Goal: Task Accomplishment & Management: Use online tool/utility

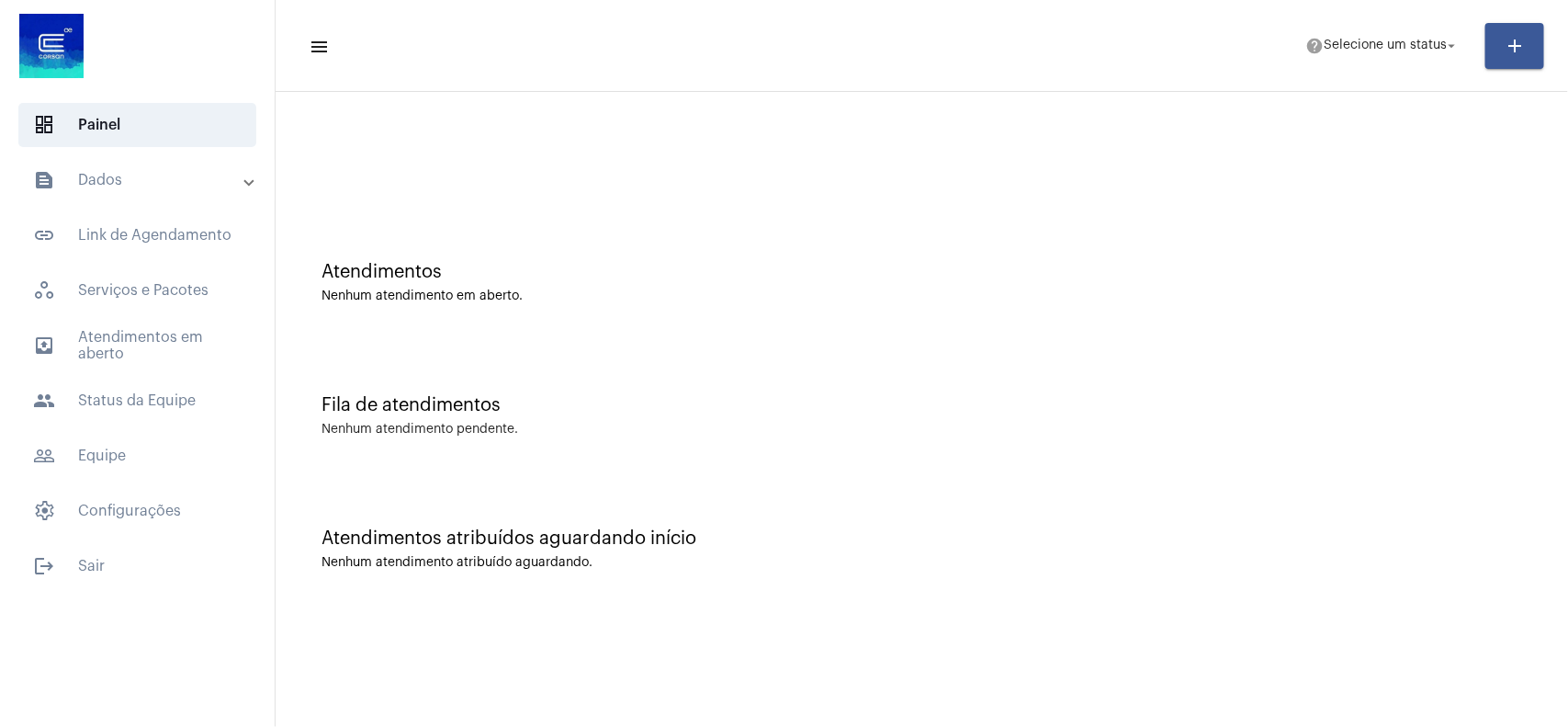
click at [168, 175] on mat-panel-title "text_snippet_outlined Dados" at bounding box center [139, 180] width 212 height 22
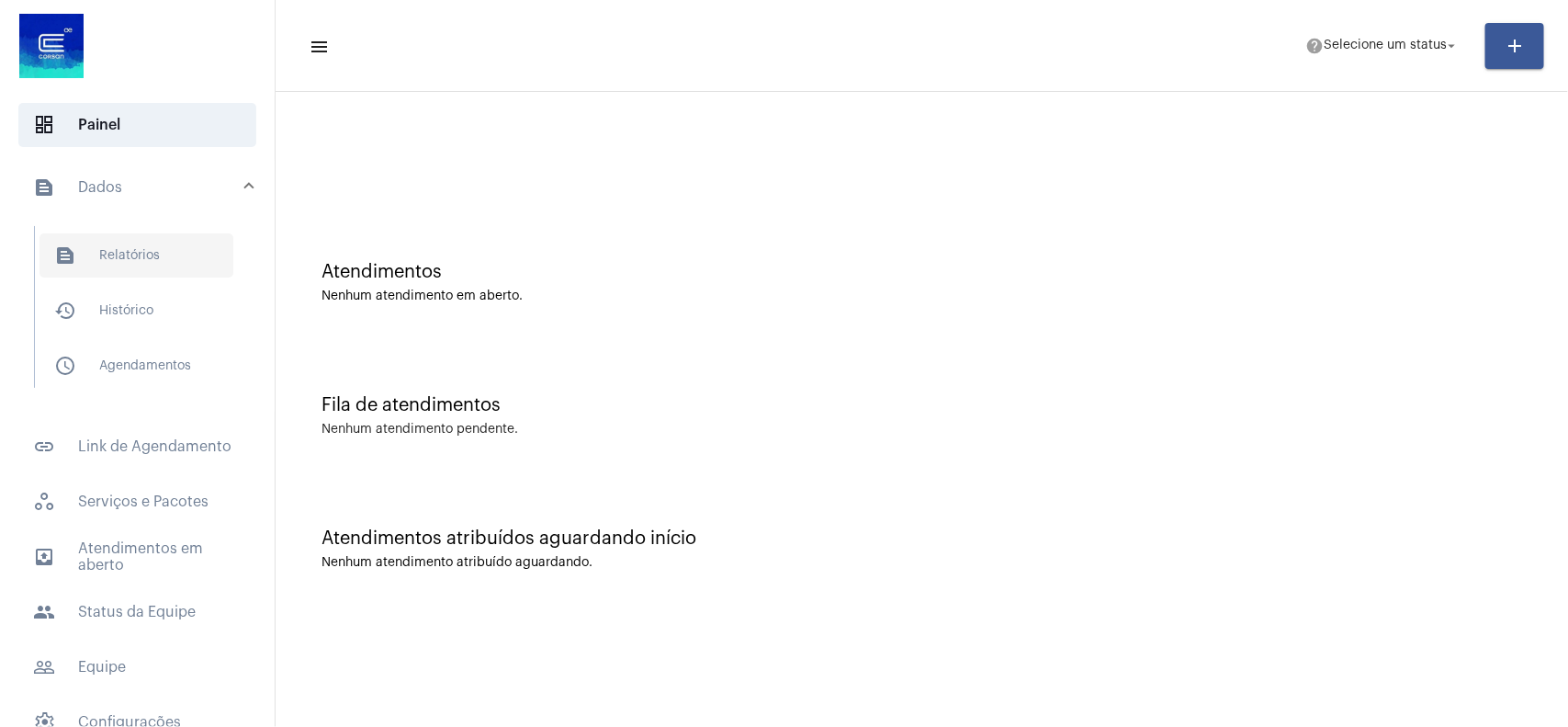
click at [164, 257] on span "text_snippet_outlined Relatórios" at bounding box center [136, 255] width 194 height 44
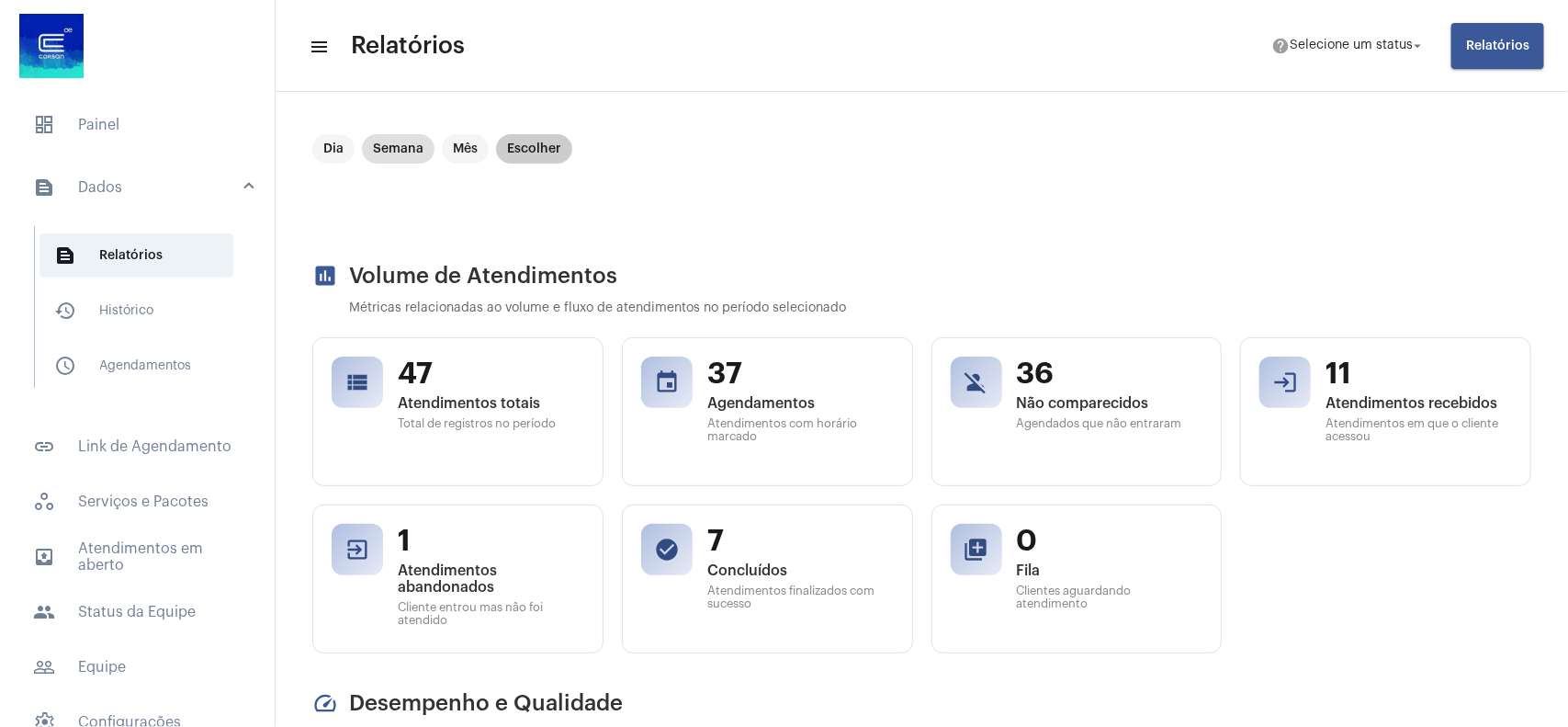
click at [505, 147] on mat-chip "Escolher" at bounding box center [534, 149] width 76 height 30
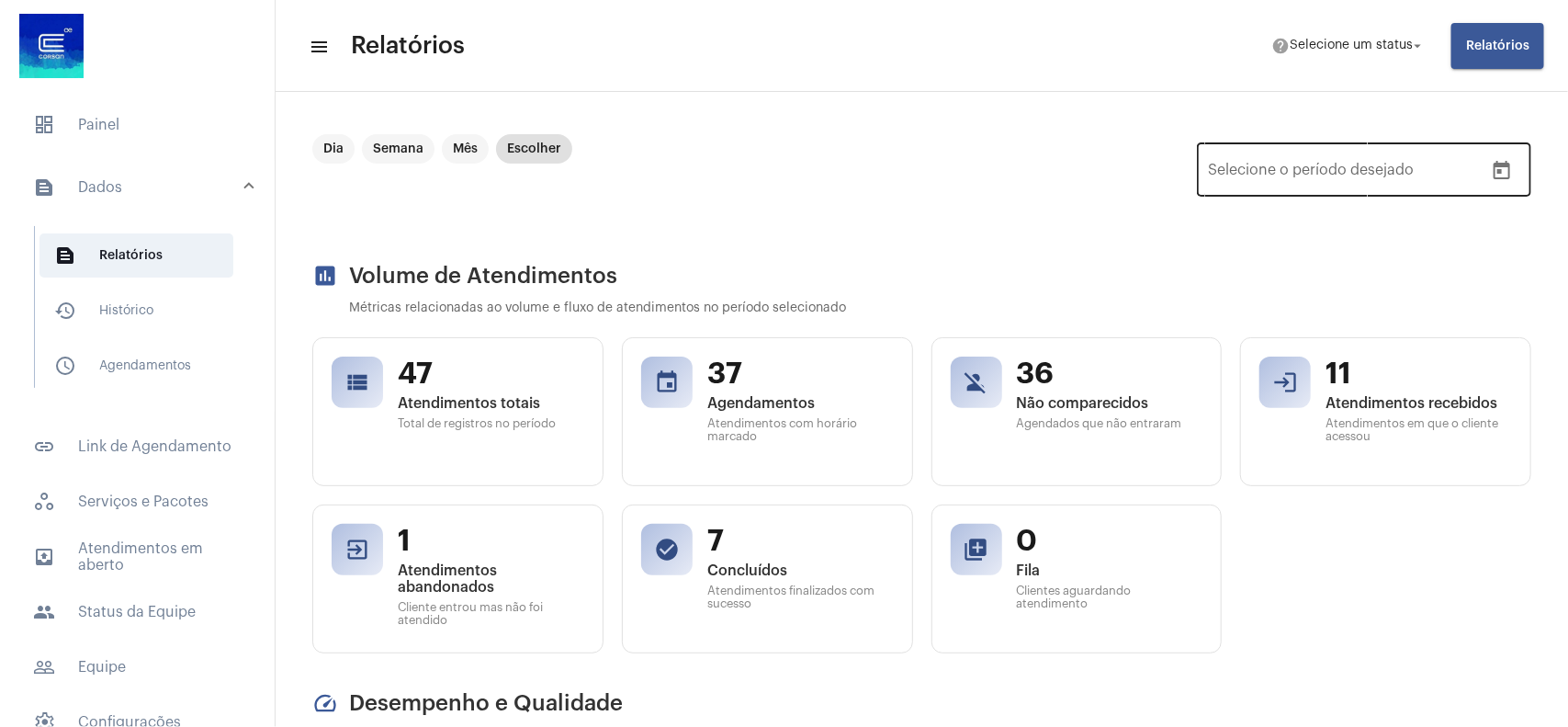
click at [1495, 172] on button "Open calendar" at bounding box center [1501, 171] width 36 height 36
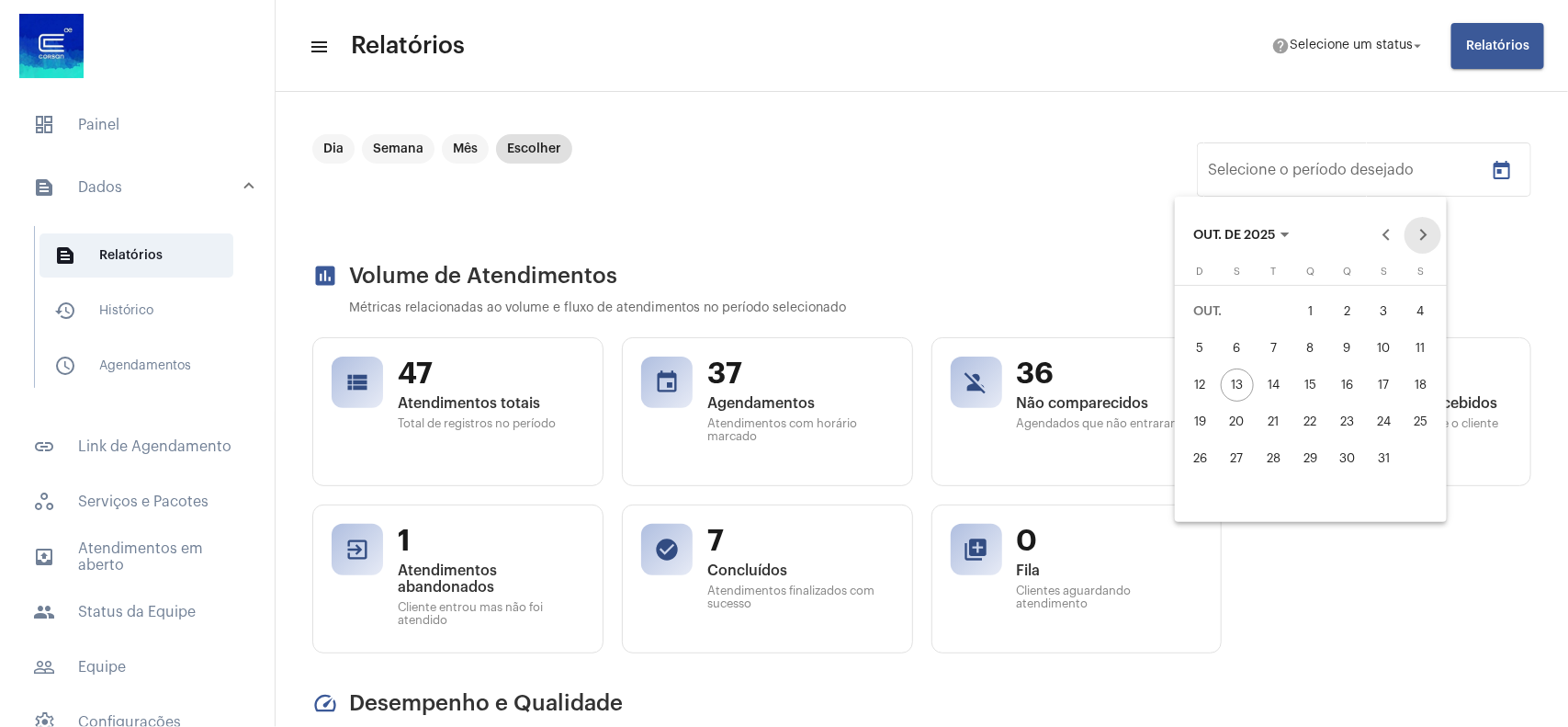
click at [1429, 247] on button "Next month" at bounding box center [1422, 235] width 36 height 36
click at [1379, 228] on button "Previous month" at bounding box center [1386, 235] width 36 height 36
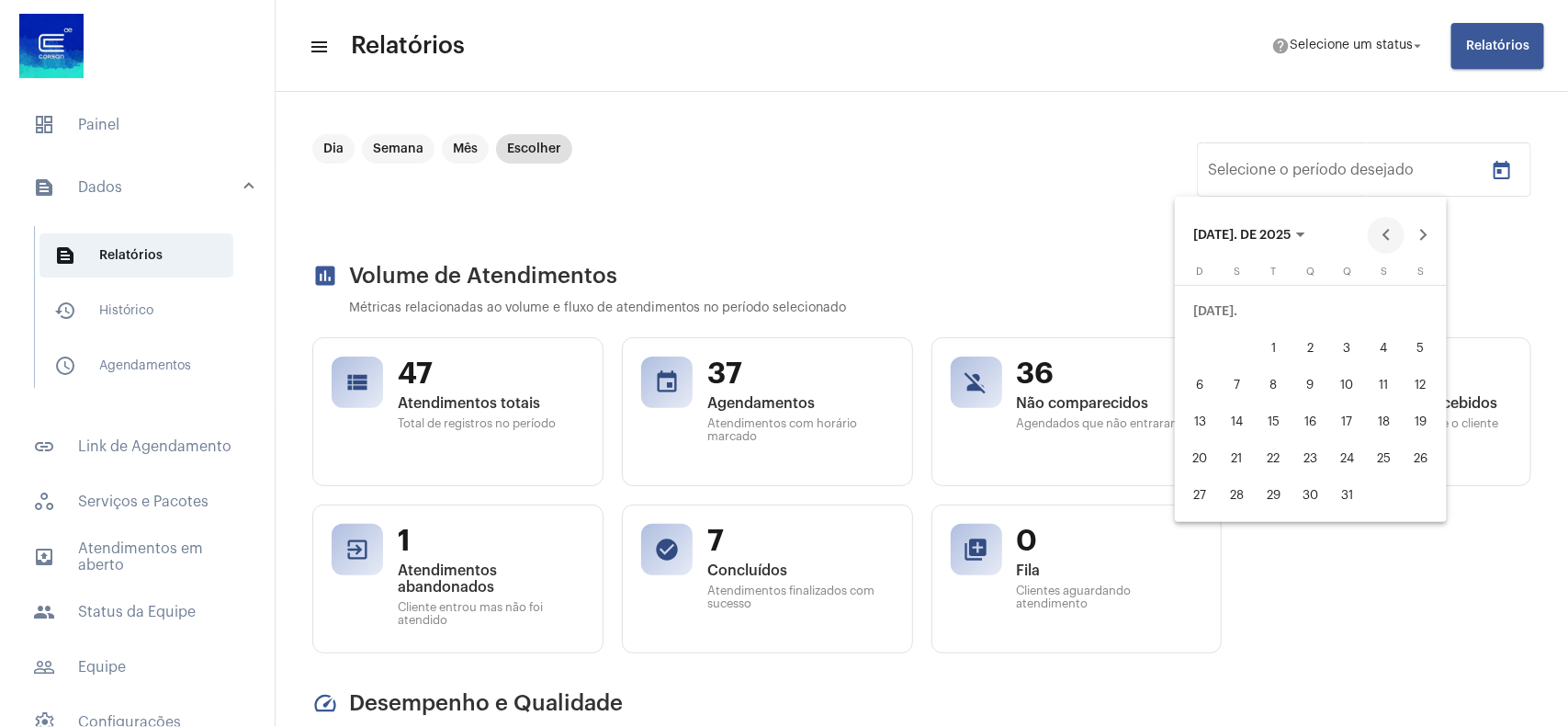
click at [1379, 228] on button "Previous month" at bounding box center [1386, 235] width 36 height 36
click at [1344, 310] on div "1" at bounding box center [1348, 312] width 34 height 34
type input "[DATE]"
click at [1424, 469] on div "31" at bounding box center [1421, 459] width 34 height 34
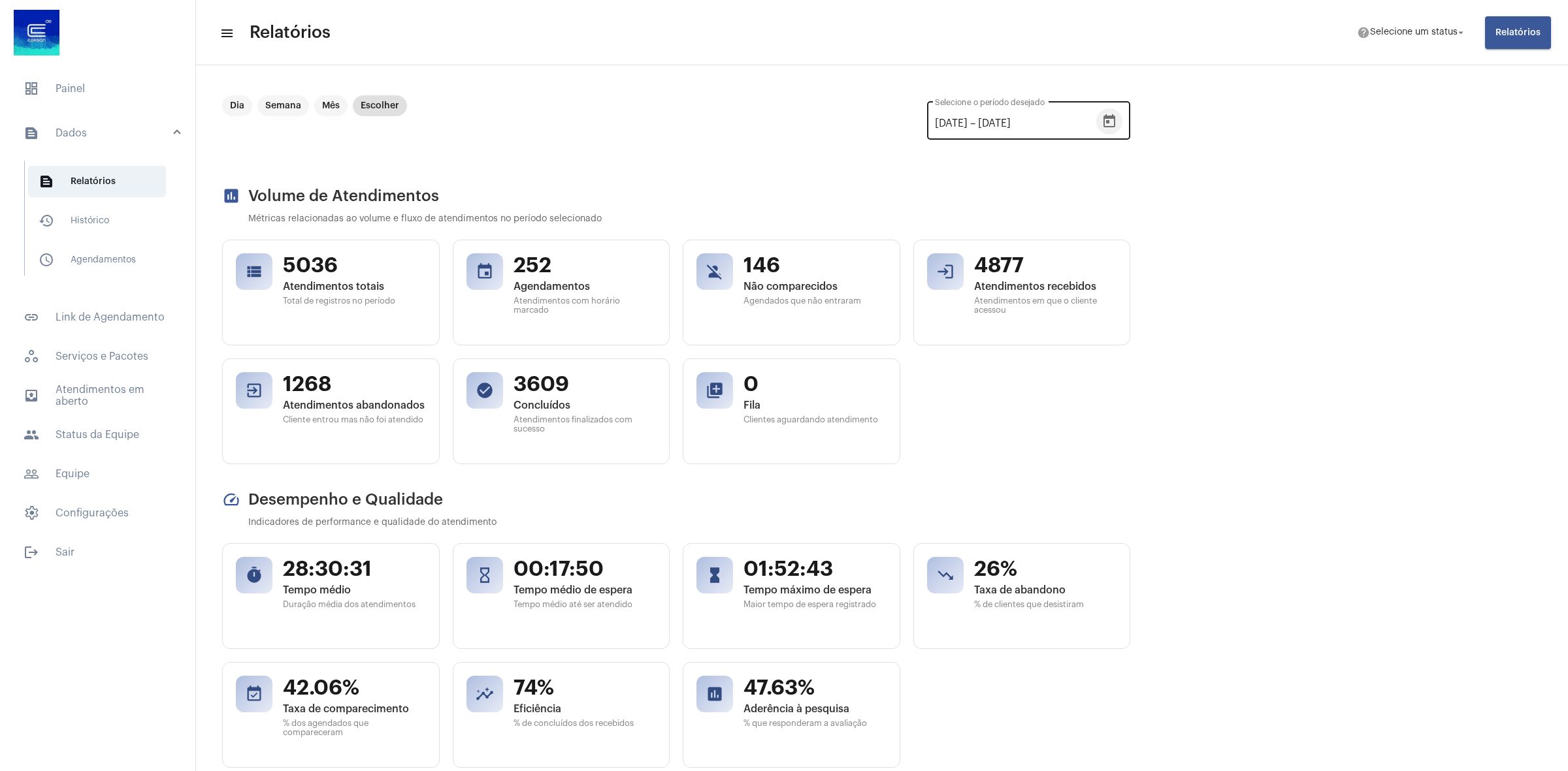
click at [1102, 116] on icon "Open calendar" at bounding box center [1109, 121] width 15 height 15
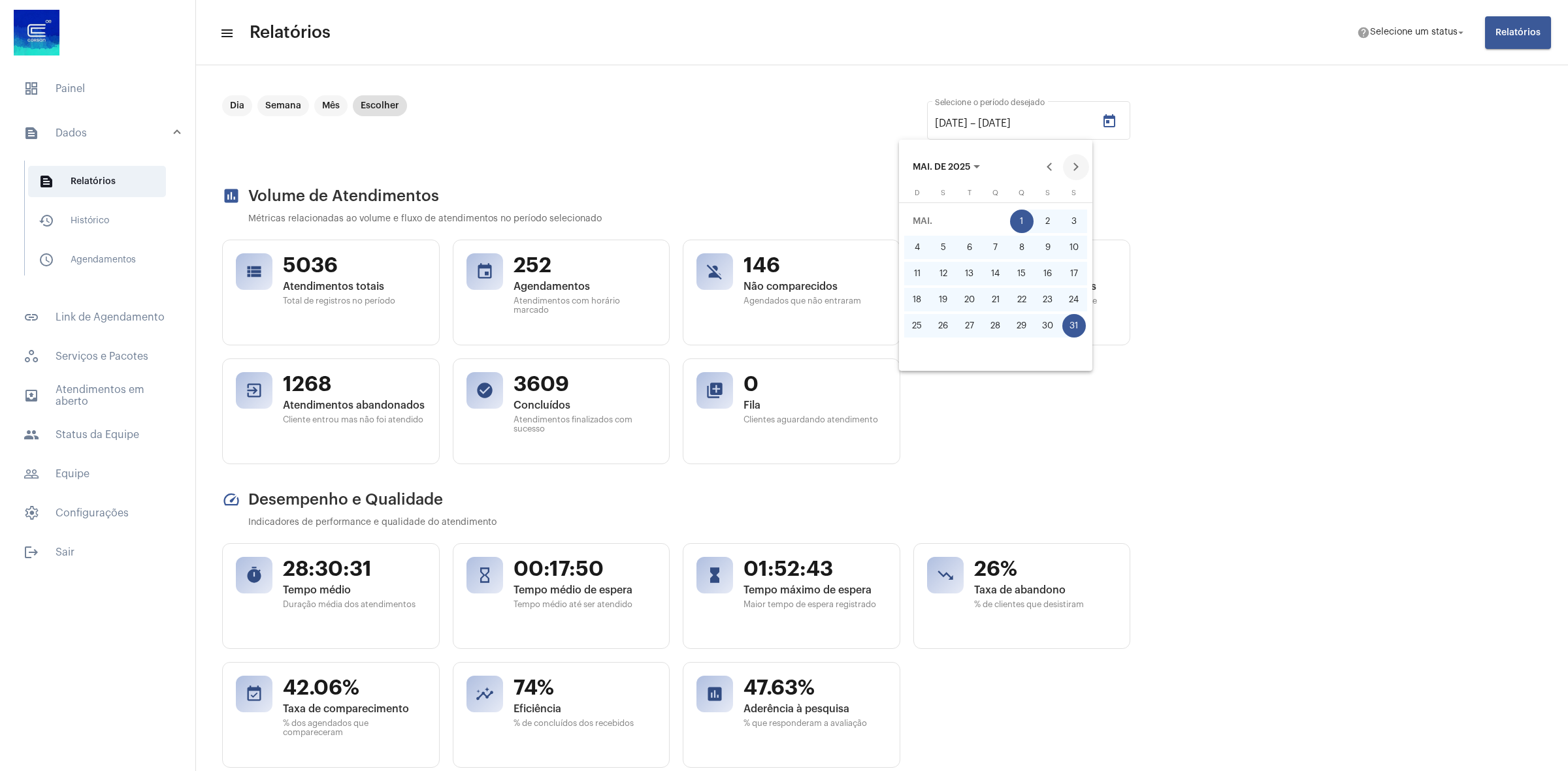
click at [1074, 167] on button "Next month" at bounding box center [1076, 167] width 26 height 26
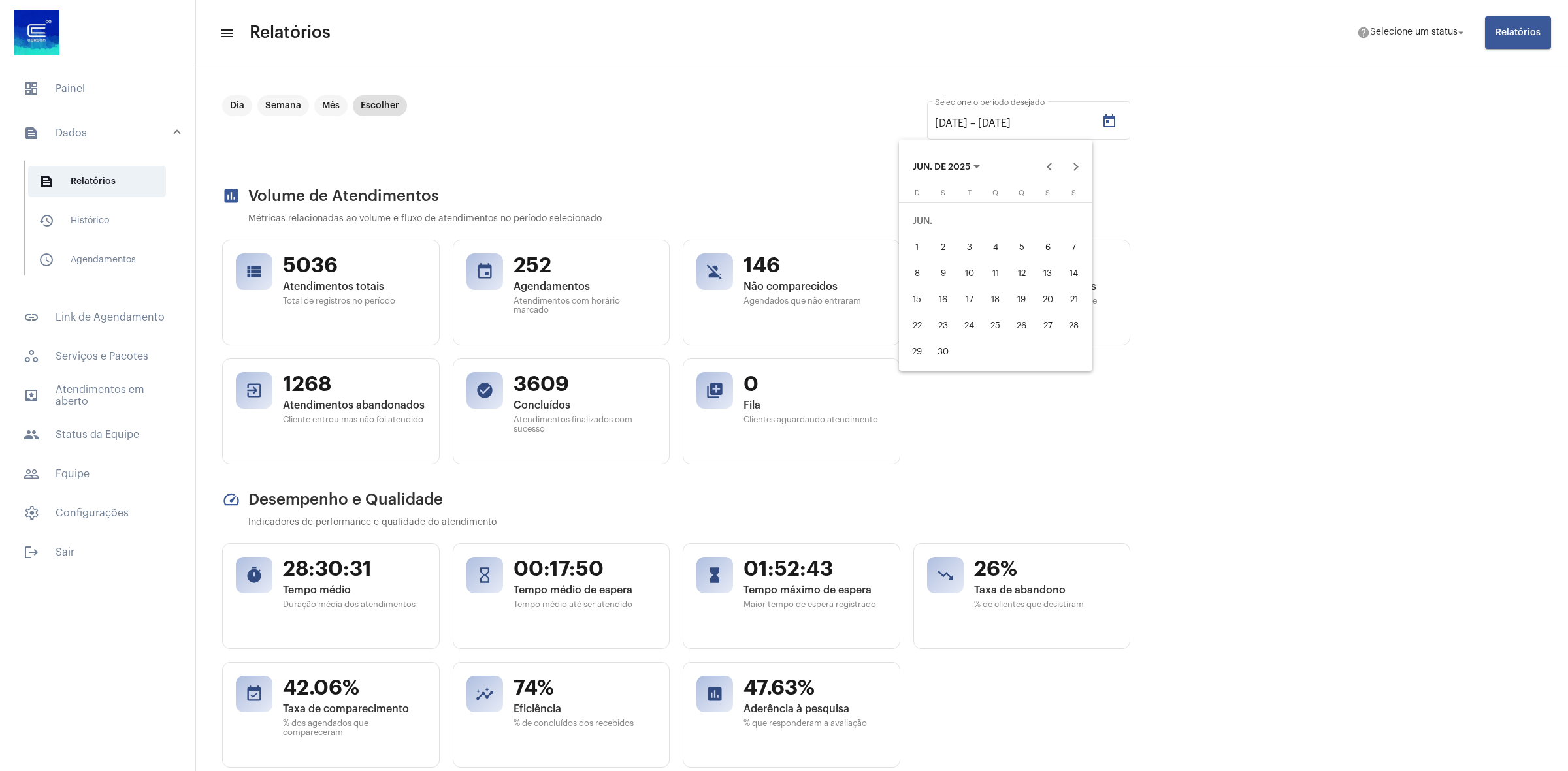
click at [906, 249] on div "1" at bounding box center [917, 247] width 24 height 24
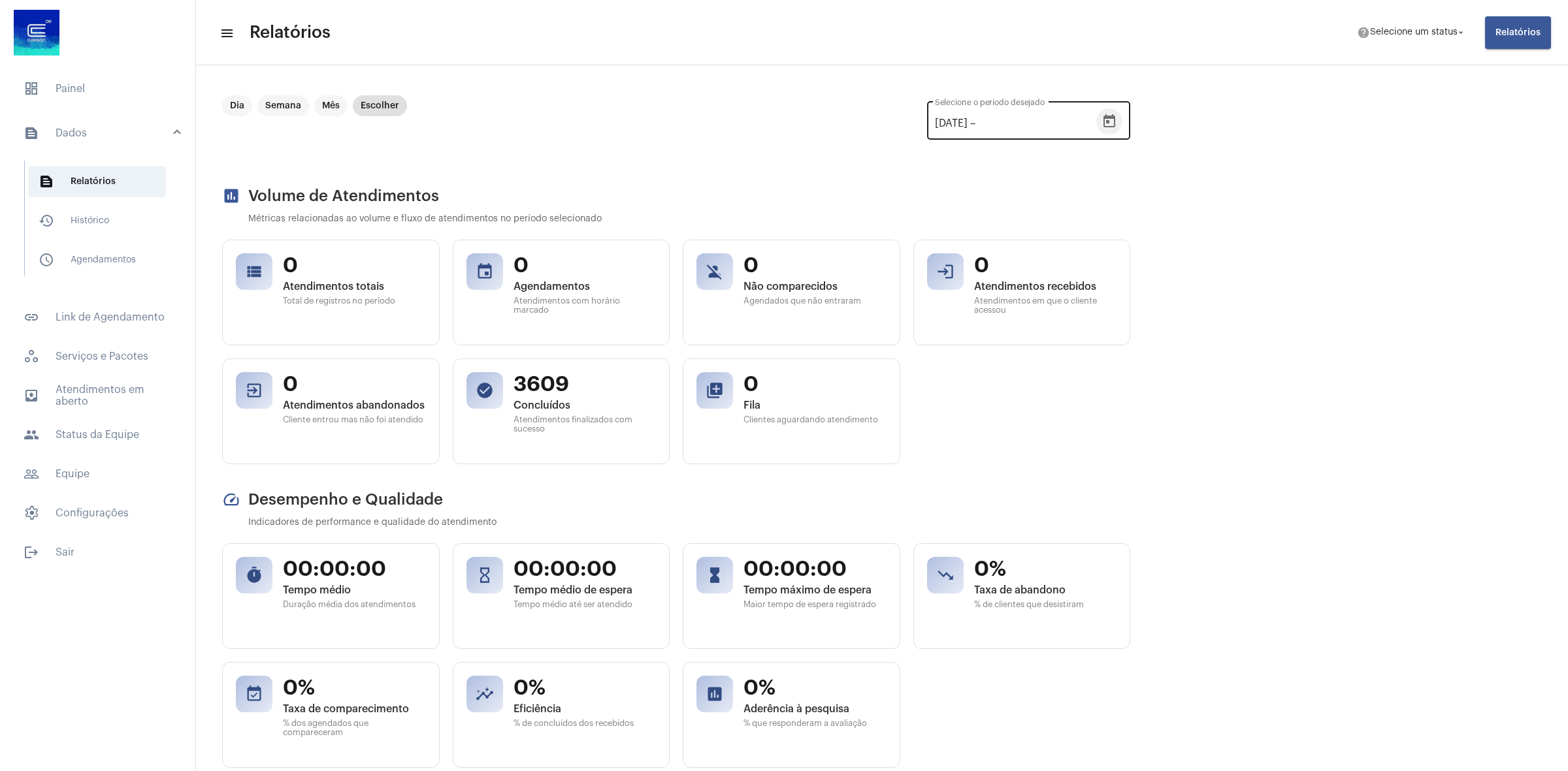
click at [1106, 128] on icon "Open calendar" at bounding box center [1109, 121] width 15 height 15
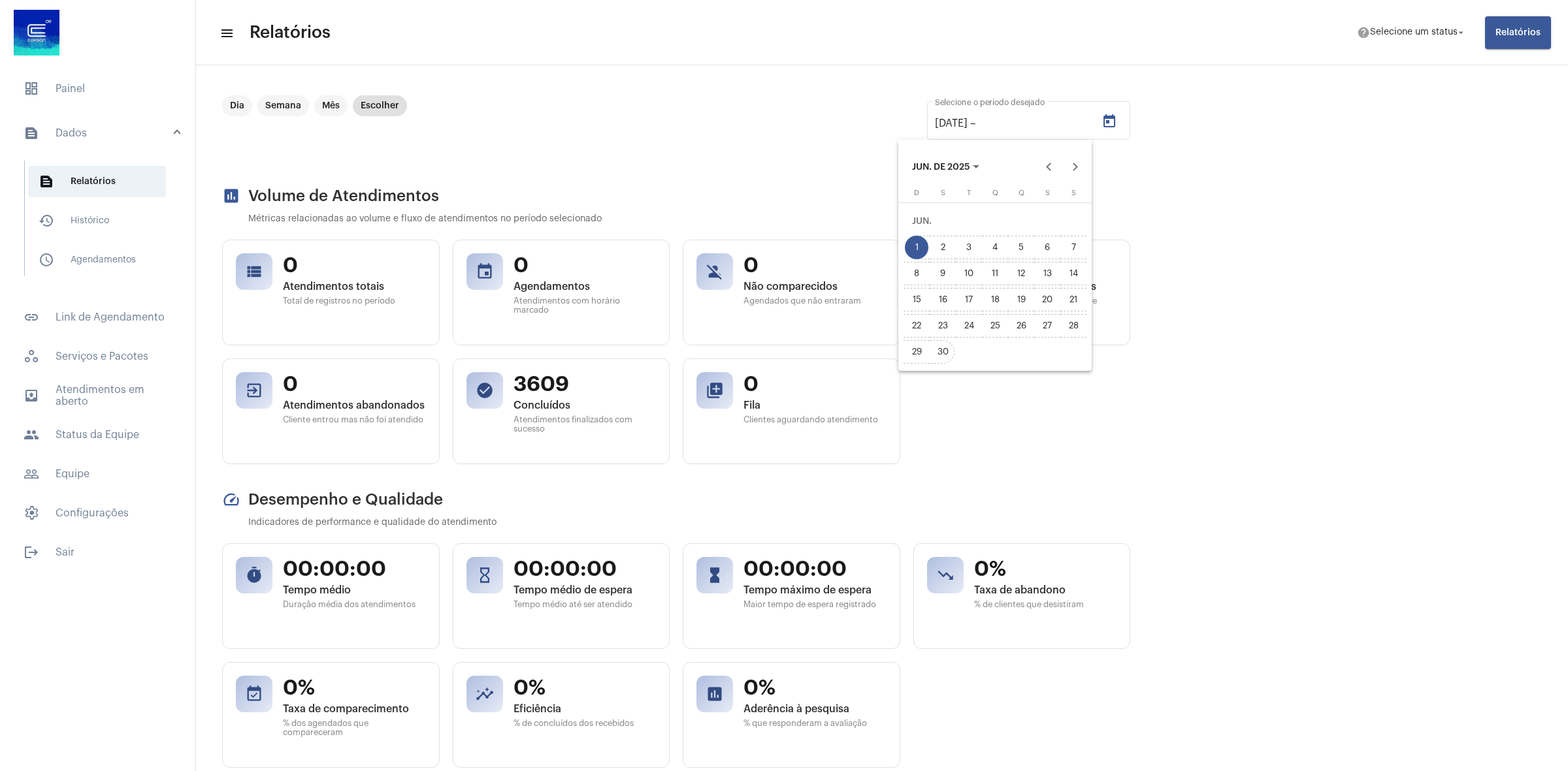
click at [935, 351] on div "30" at bounding box center [942, 352] width 24 height 24
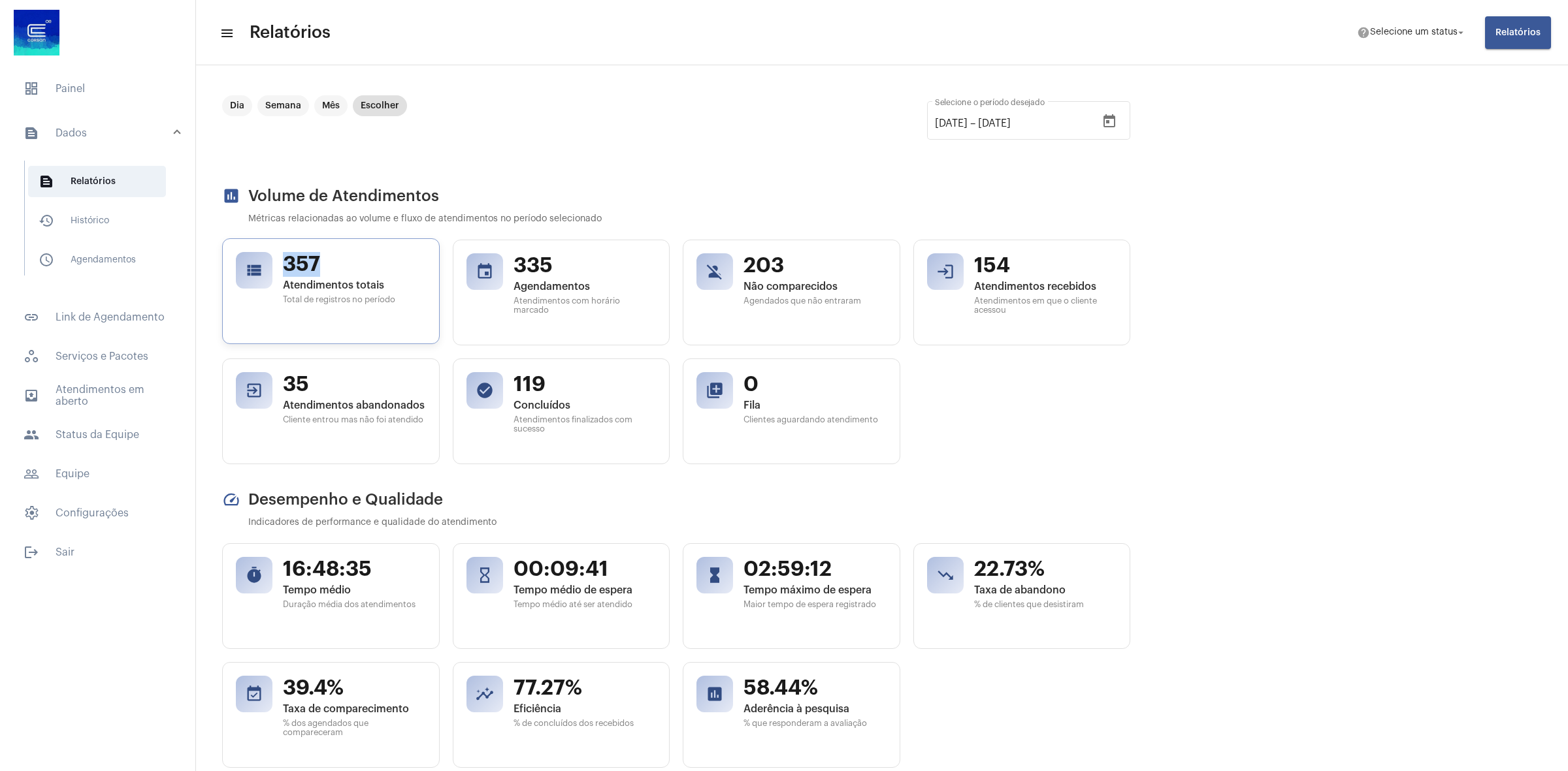
drag, startPoint x: 285, startPoint y: 262, endPoint x: 319, endPoint y: 262, distance: 34.0
click at [319, 262] on span "357" at bounding box center [354, 264] width 143 height 25
click at [1114, 116] on div "[DATE] [DATE] – [DATE] Selecione o período desejado" at bounding box center [1029, 119] width 203 height 41
click at [1114, 119] on icon "Open calendar" at bounding box center [1109, 121] width 12 height 13
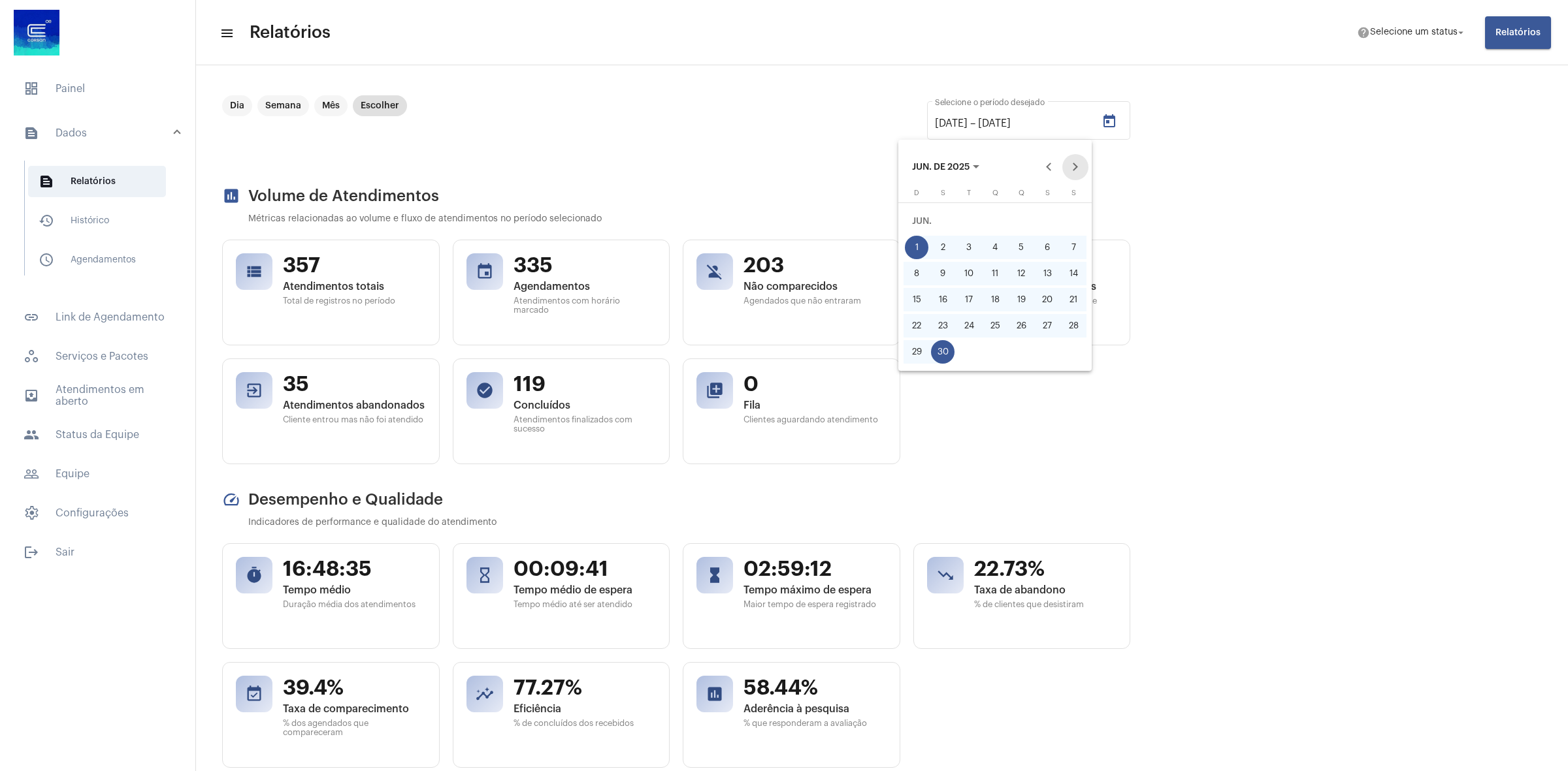
click at [1079, 164] on button "Next month" at bounding box center [1075, 167] width 26 height 26
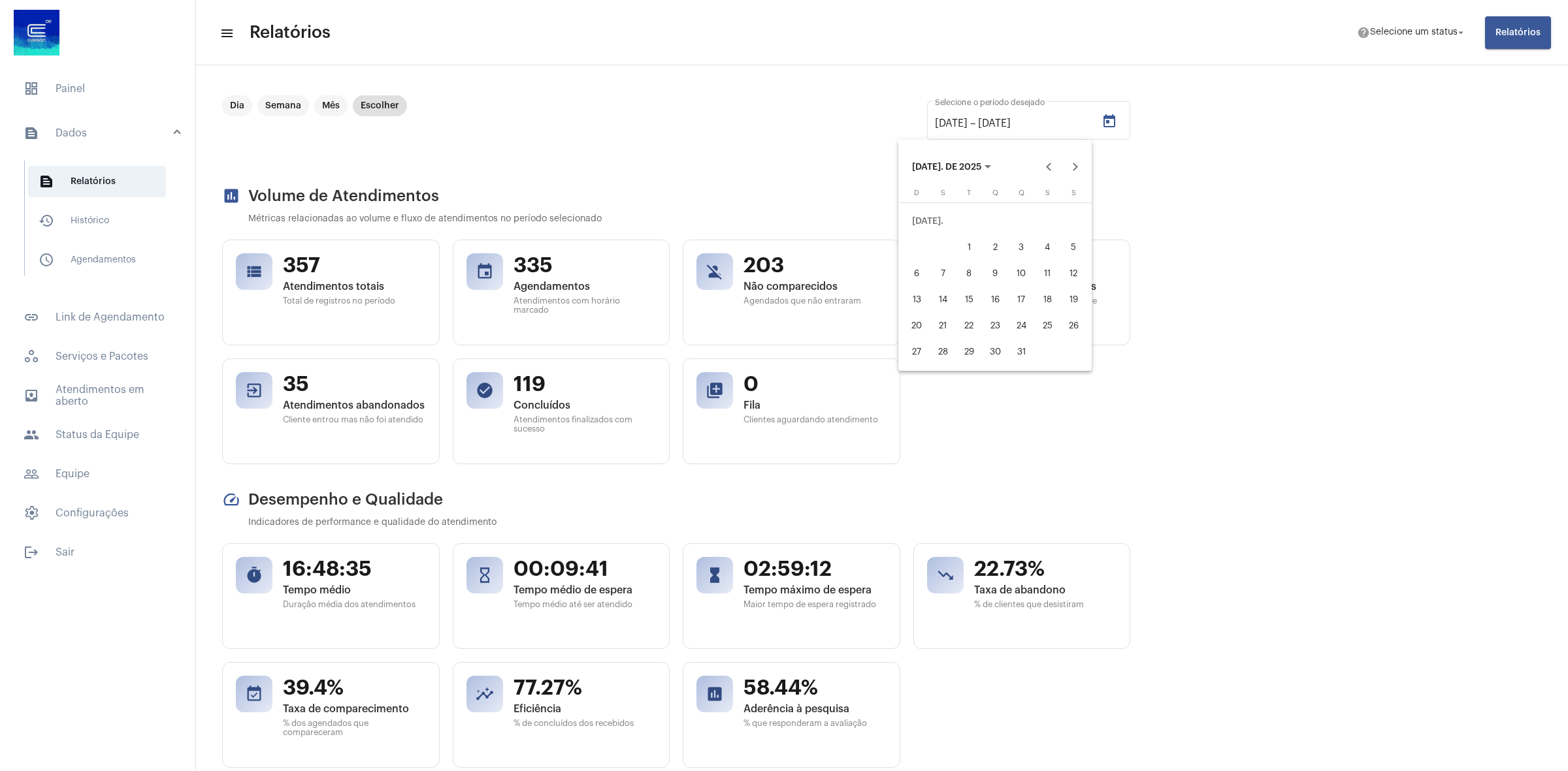
click at [962, 235] on button "1" at bounding box center [968, 247] width 26 height 26
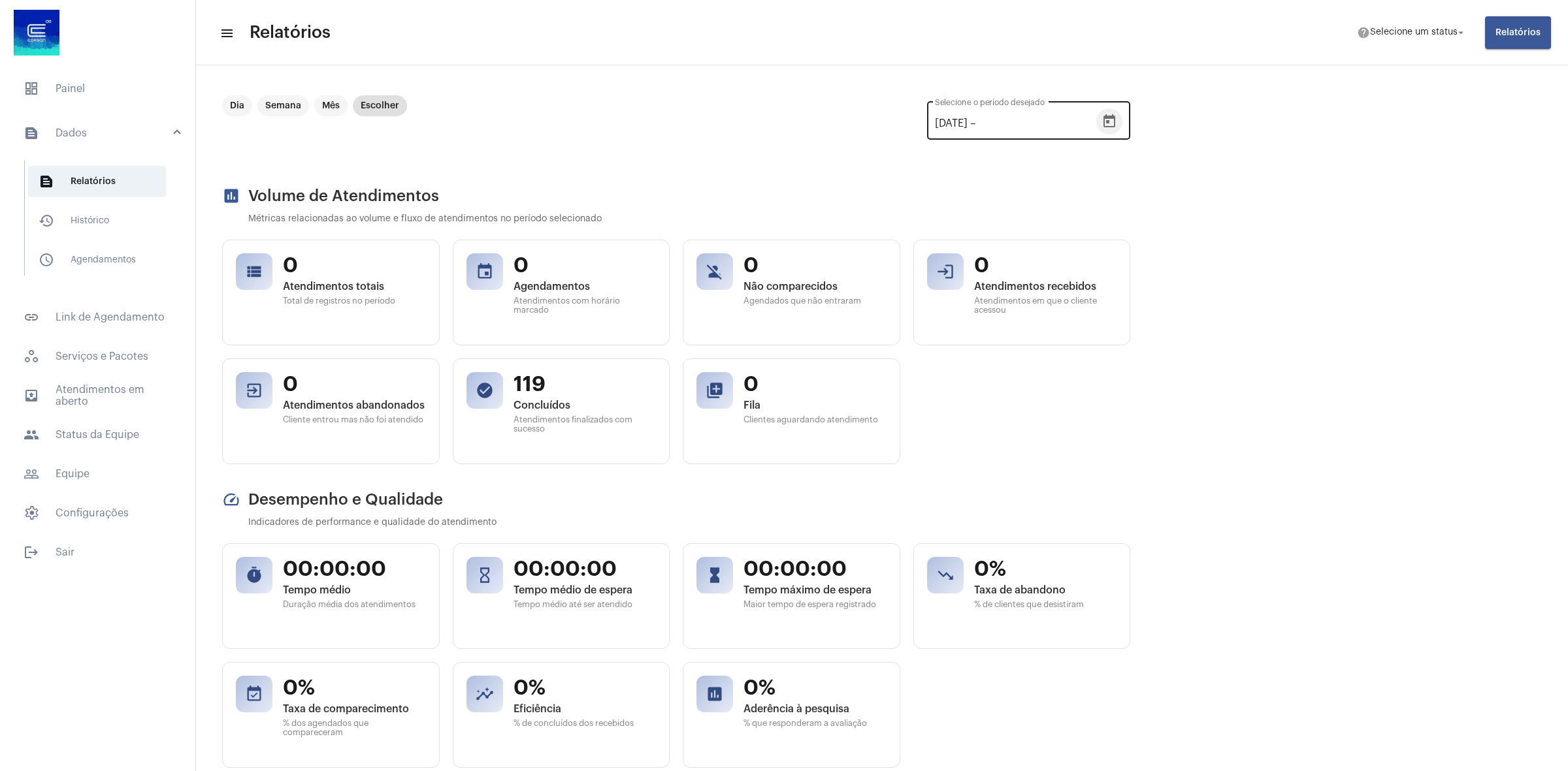
click at [1100, 128] on button "Open calendar" at bounding box center [1109, 121] width 26 height 26
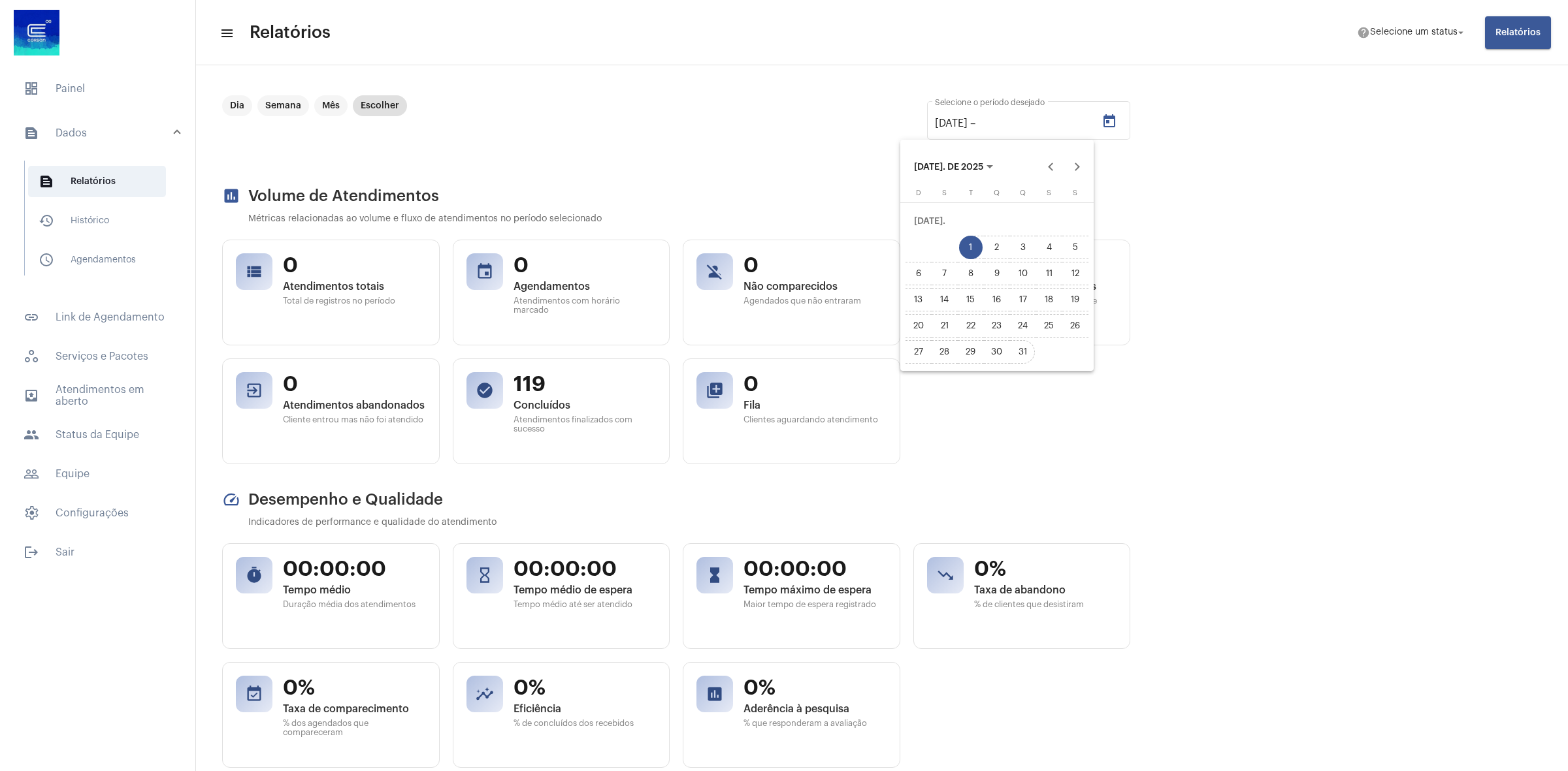
click at [1025, 345] on div "31" at bounding box center [1023, 352] width 24 height 24
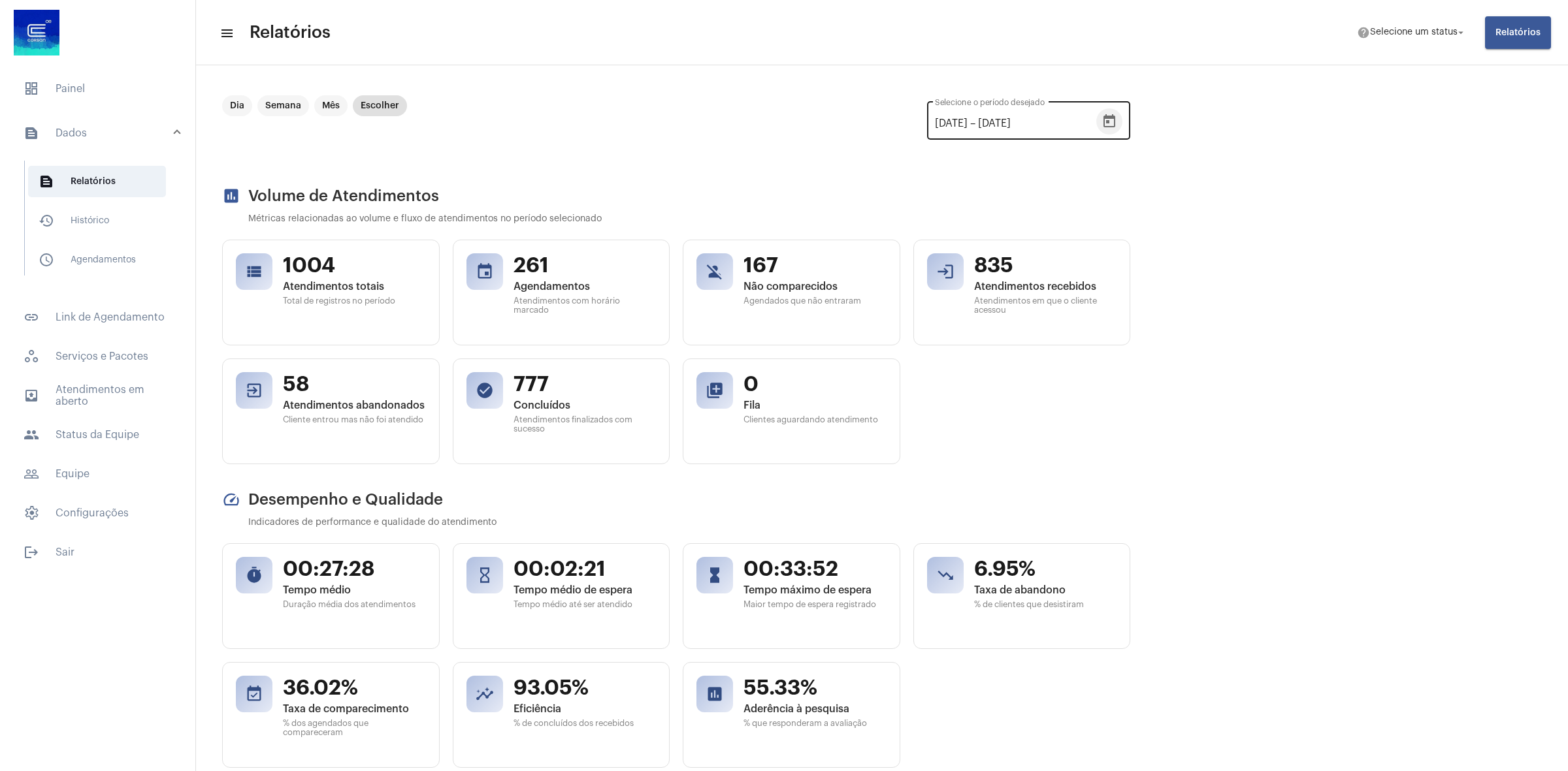
click at [1106, 122] on icon "Open calendar" at bounding box center [1109, 121] width 12 height 13
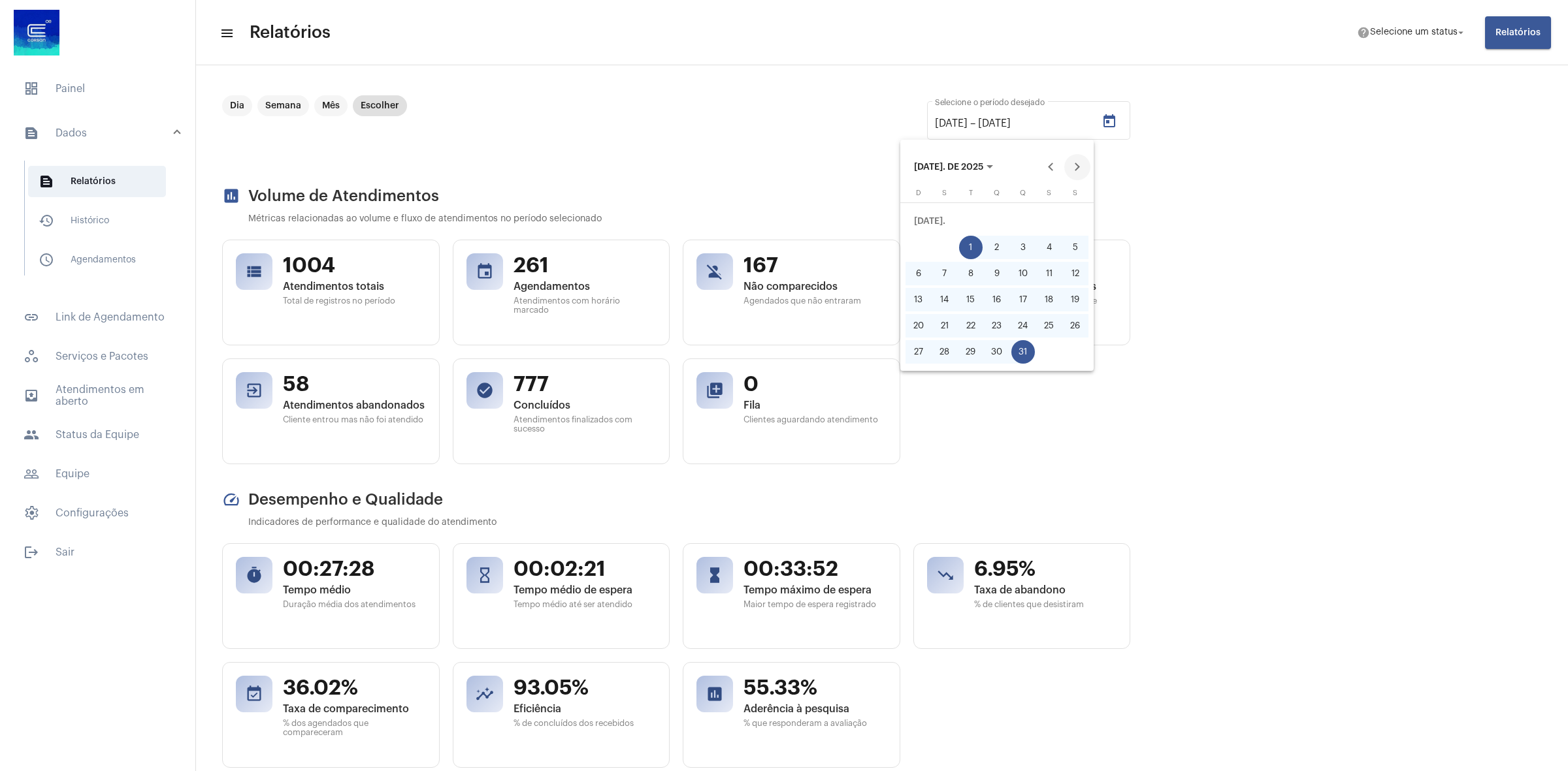
click at [1076, 167] on button "Next month" at bounding box center [1076, 167] width 26 height 26
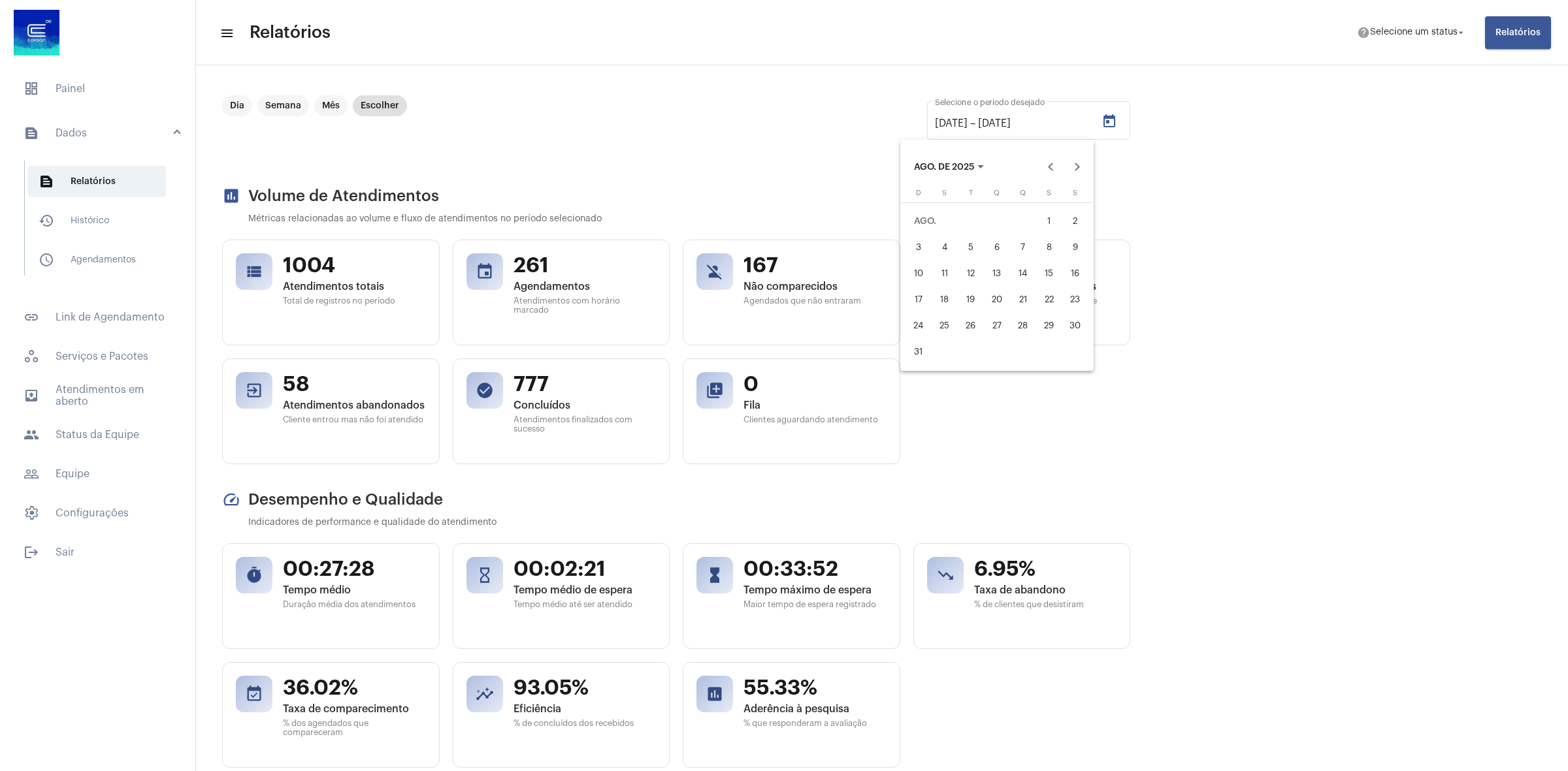
click at [1048, 220] on div "1" at bounding box center [1049, 221] width 24 height 24
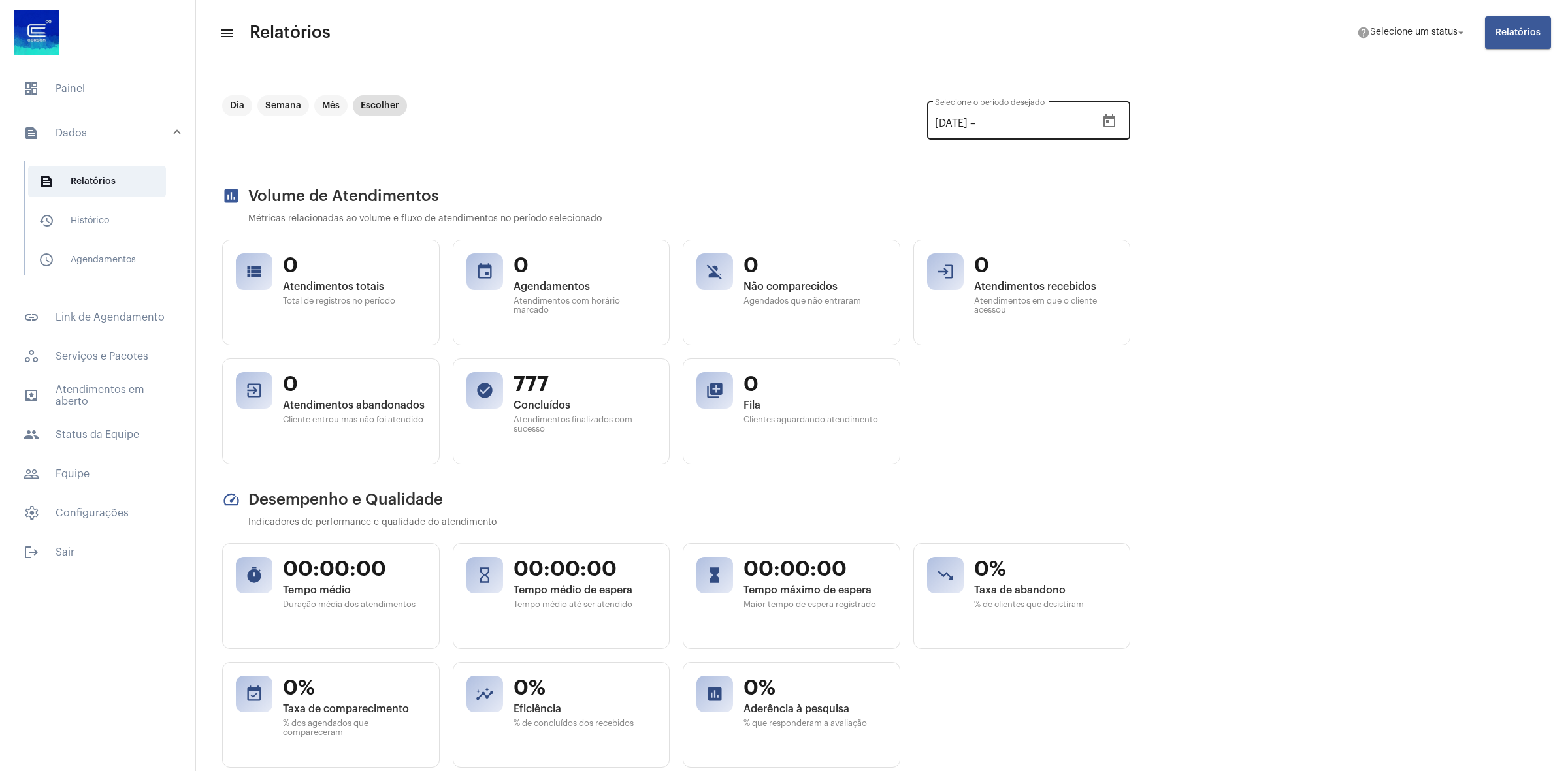
click at [1102, 132] on div at bounding box center [1109, 121] width 26 height 26
click at [1111, 125] on icon "Open calendar" at bounding box center [1109, 121] width 15 height 15
click at [1044, 168] on button "Previous month" at bounding box center [1048, 167] width 26 height 26
drag, startPoint x: 971, startPoint y: 236, endPoint x: 1009, endPoint y: 304, distance: 77.9
click at [971, 237] on div "1" at bounding box center [969, 247] width 24 height 24
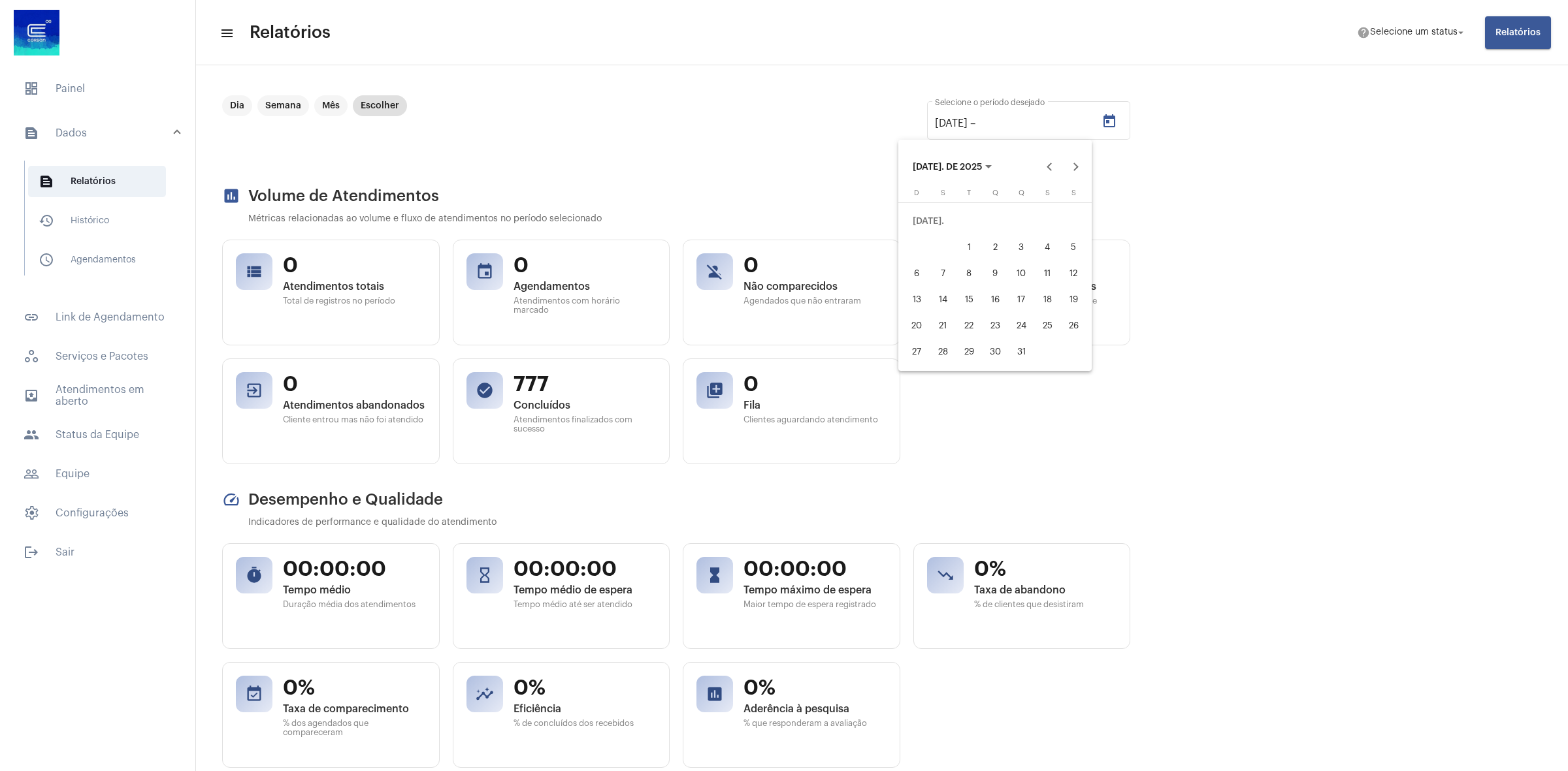
type input "[DATE]"
click at [1026, 351] on div "31" at bounding box center [1021, 352] width 24 height 24
type input "[DATE]"
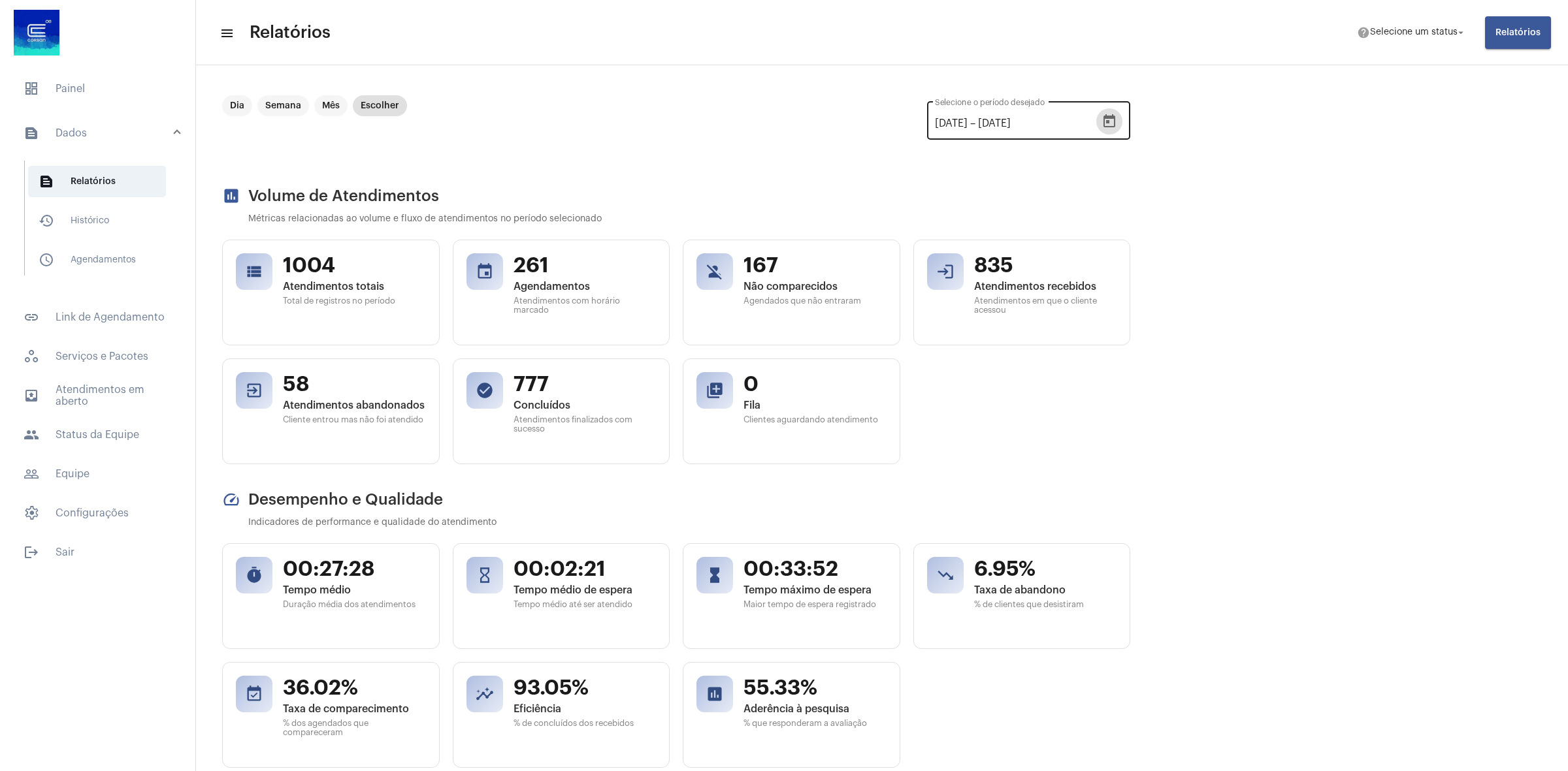
click at [1114, 122] on icon "Open calendar" at bounding box center [1109, 121] width 15 height 15
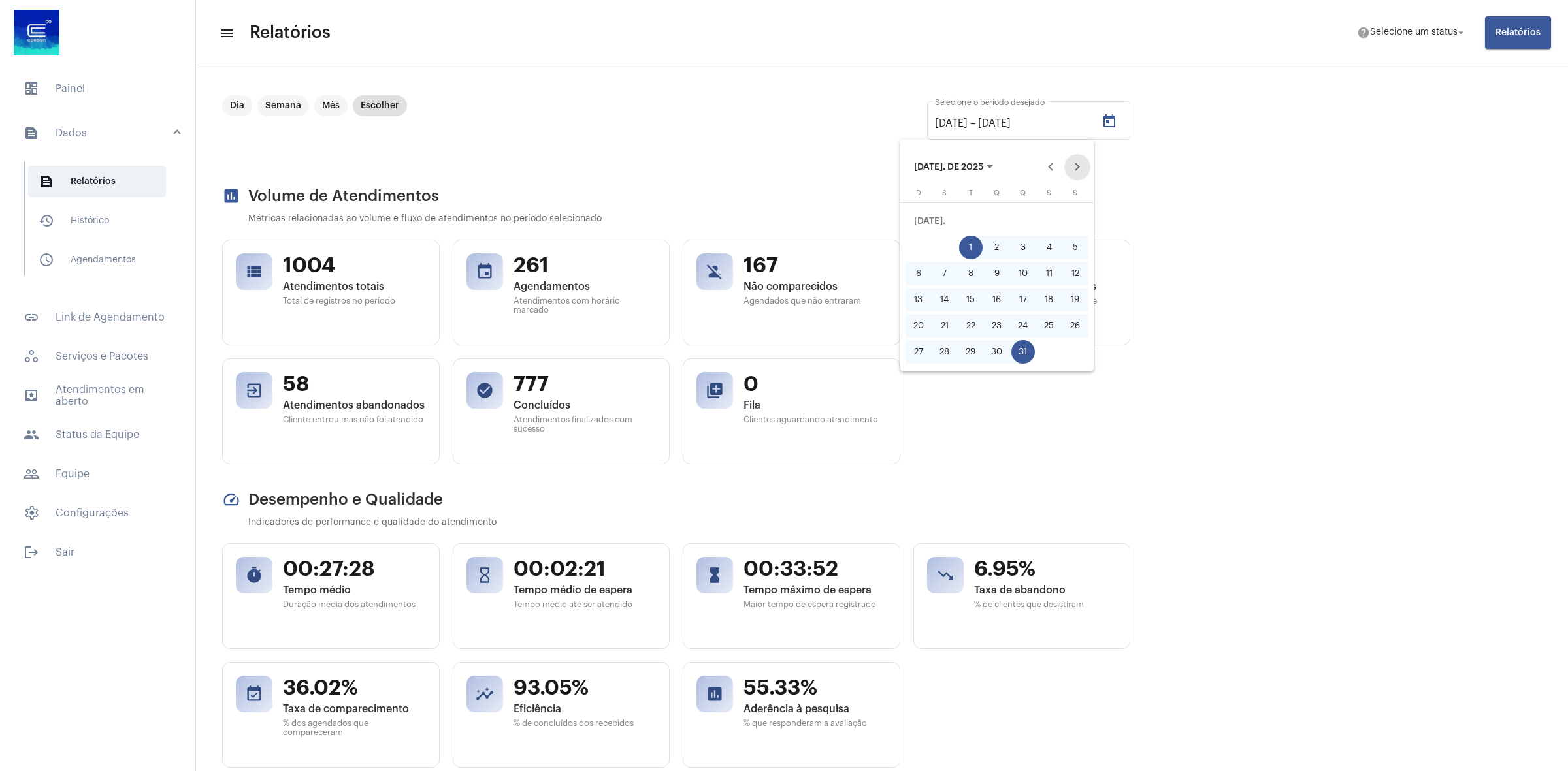
click at [1073, 174] on button "Next month" at bounding box center [1076, 167] width 26 height 26
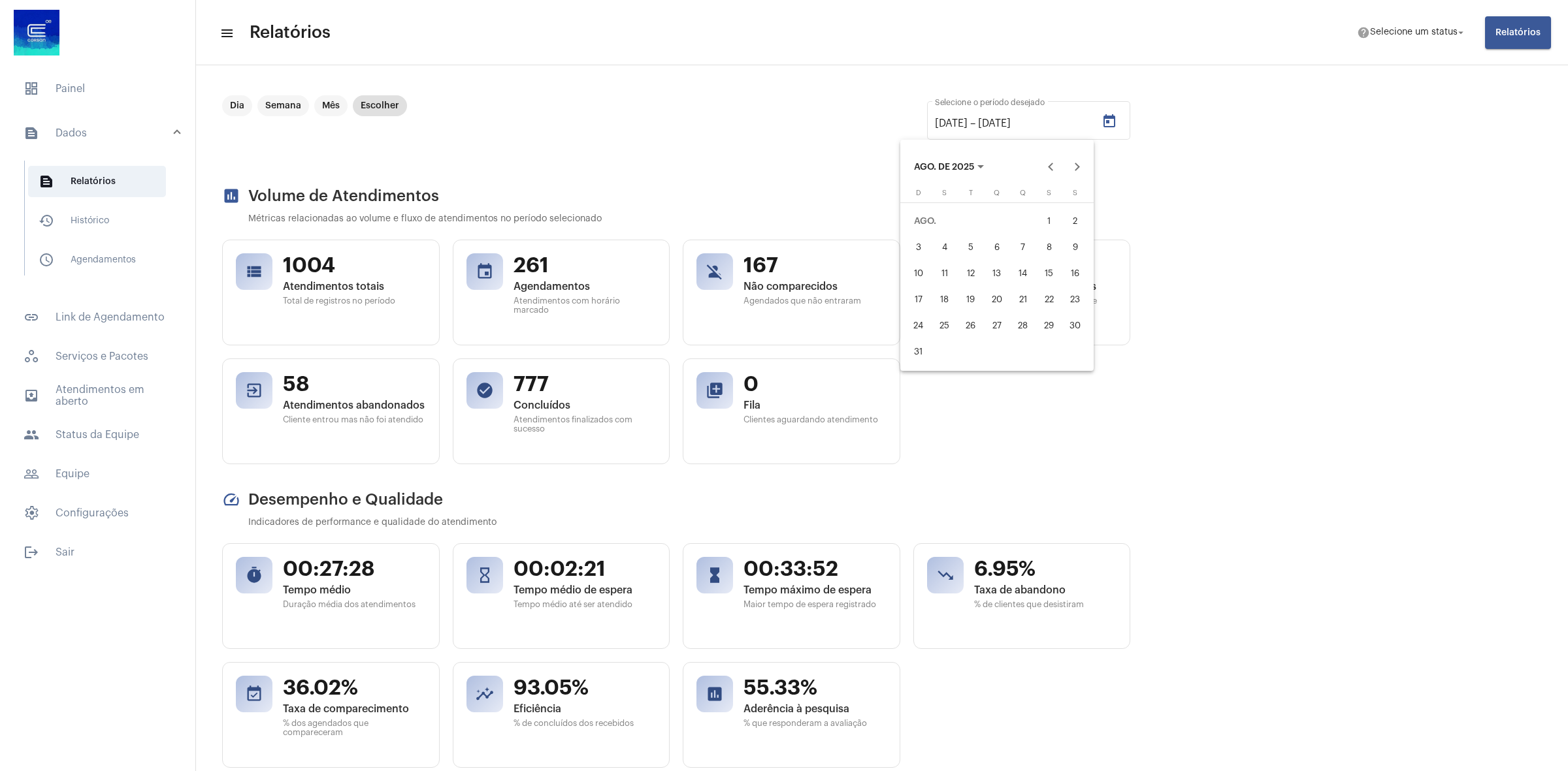
click at [1049, 222] on div "1" at bounding box center [1049, 221] width 24 height 24
type input "[DATE]"
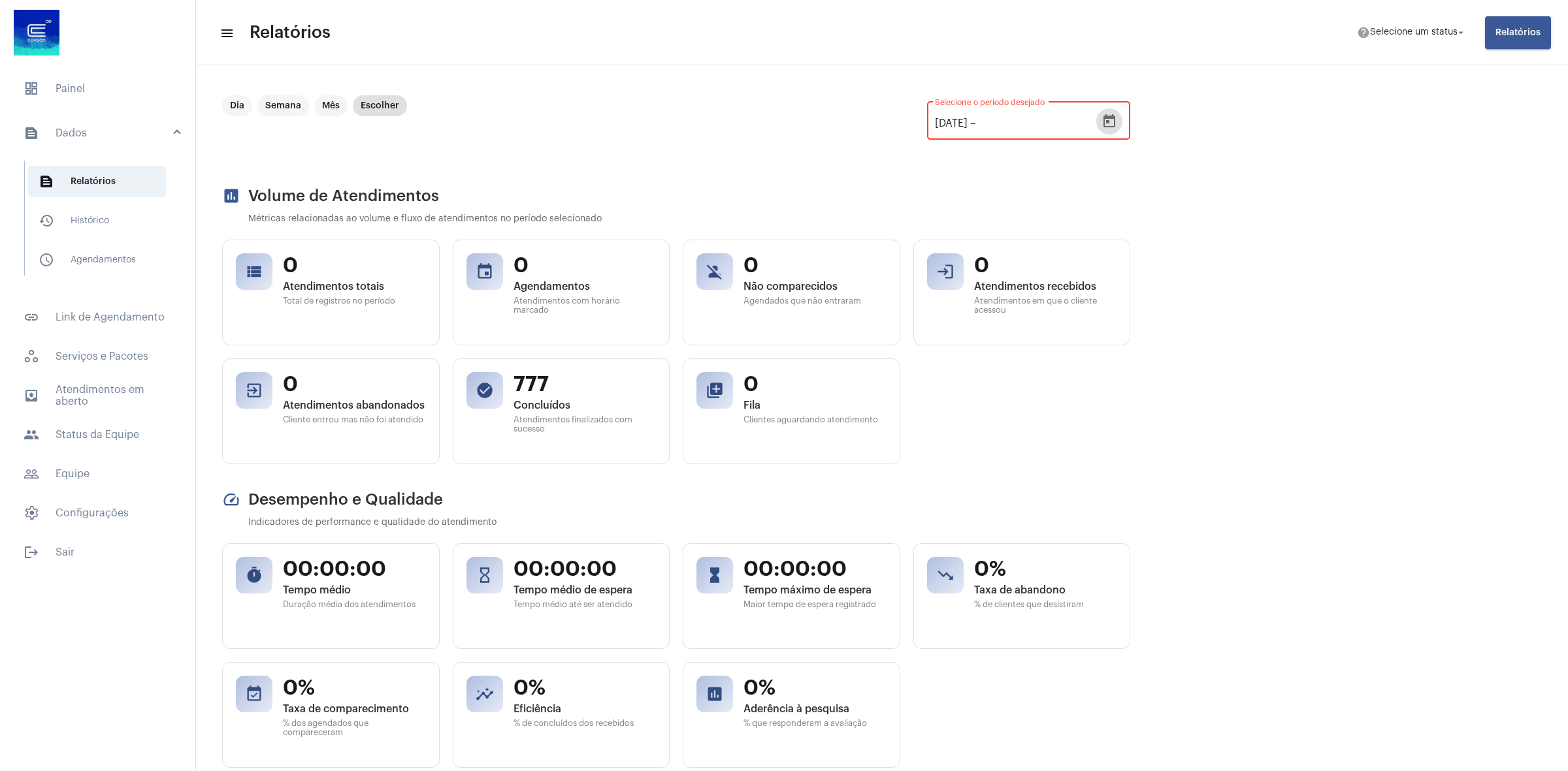
click at [1106, 125] on icon "Open calendar" at bounding box center [1109, 121] width 12 height 13
click at [924, 349] on div "31" at bounding box center [917, 352] width 24 height 24
click at [1044, 229] on div "1" at bounding box center [1047, 221] width 24 height 24
type input "[DATE]"
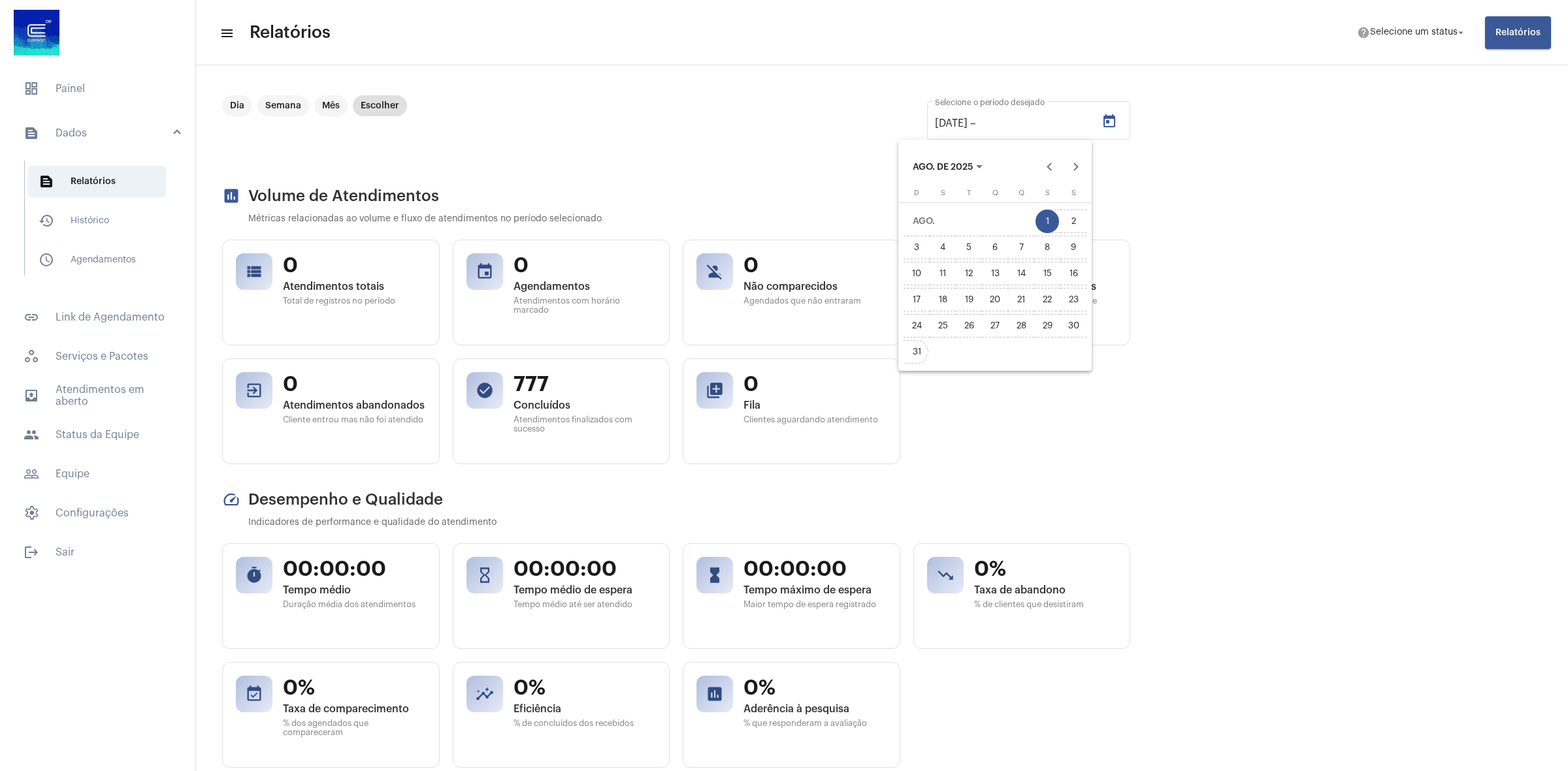
click at [920, 360] on div "31" at bounding box center [917, 352] width 24 height 24
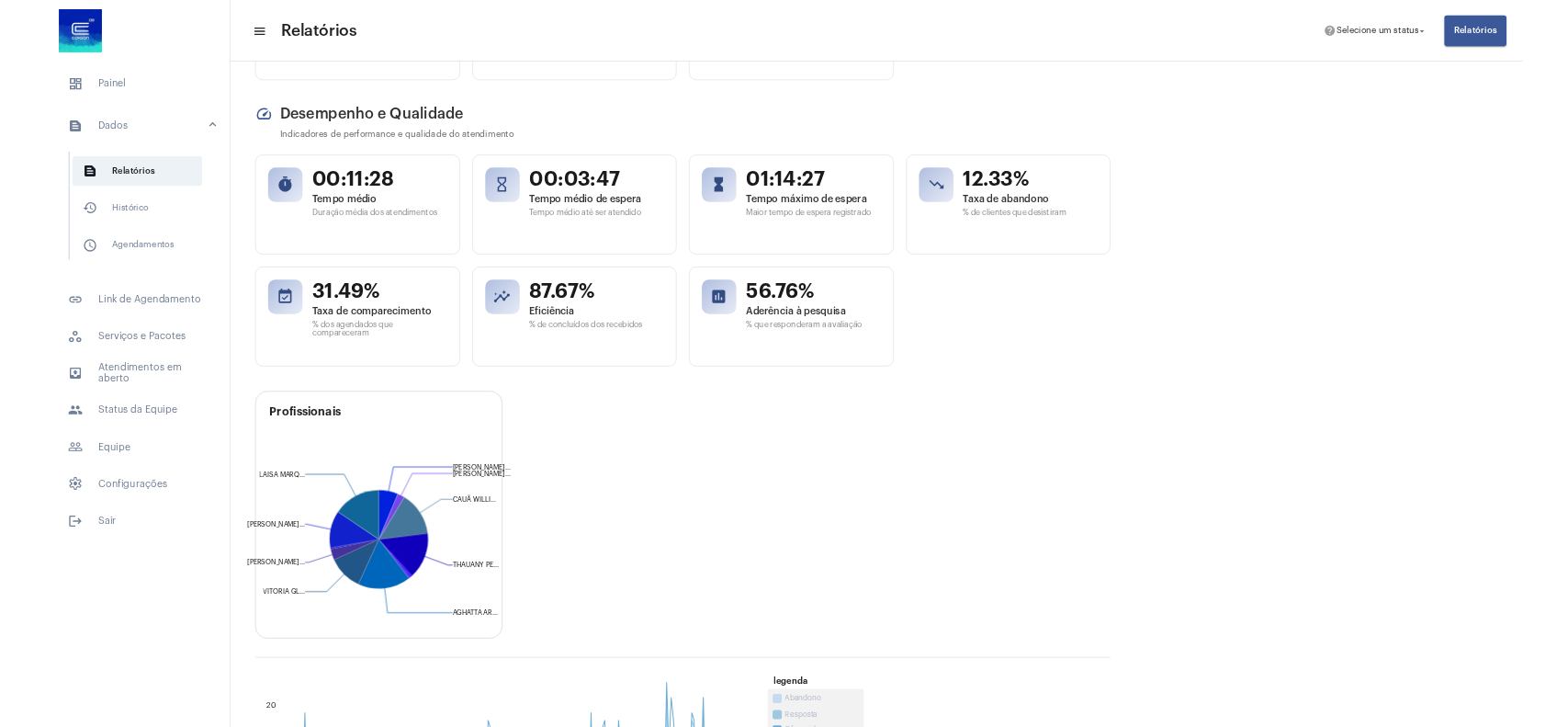
scroll to position [230, 0]
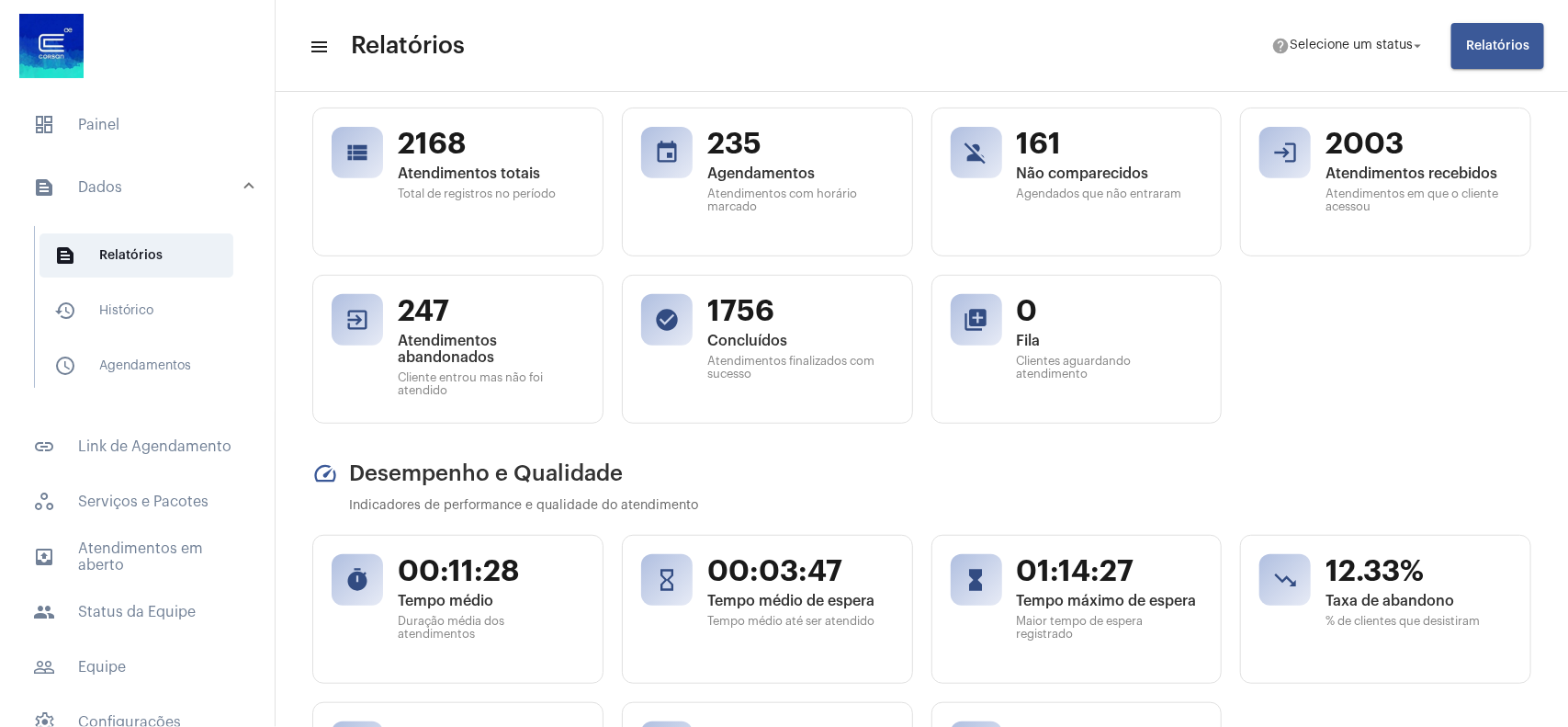
click at [1053, 466] on h2 "speed Desempenho e Qualidade" at bounding box center [922, 473] width 1219 height 26
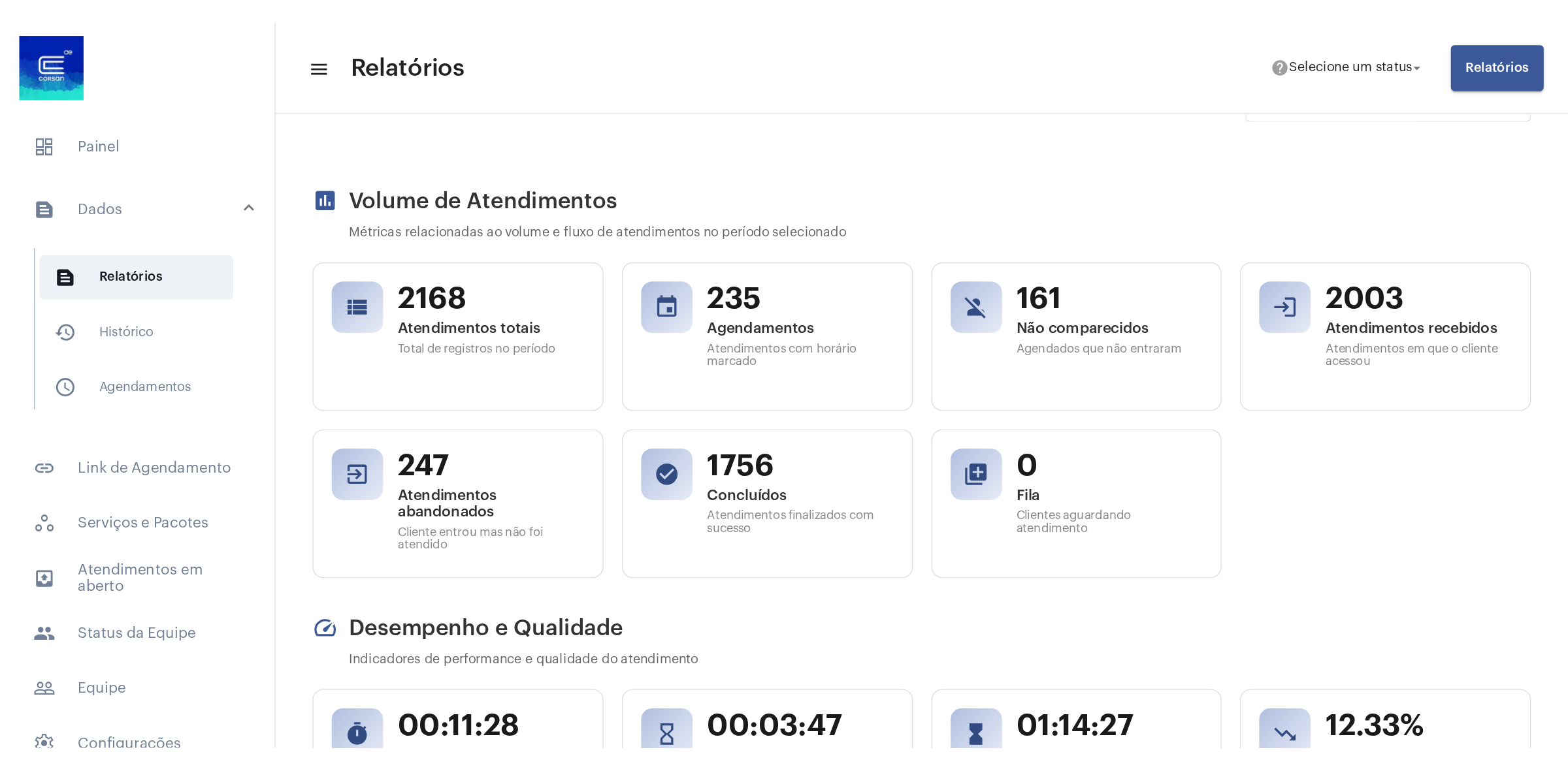
scroll to position [0, 0]
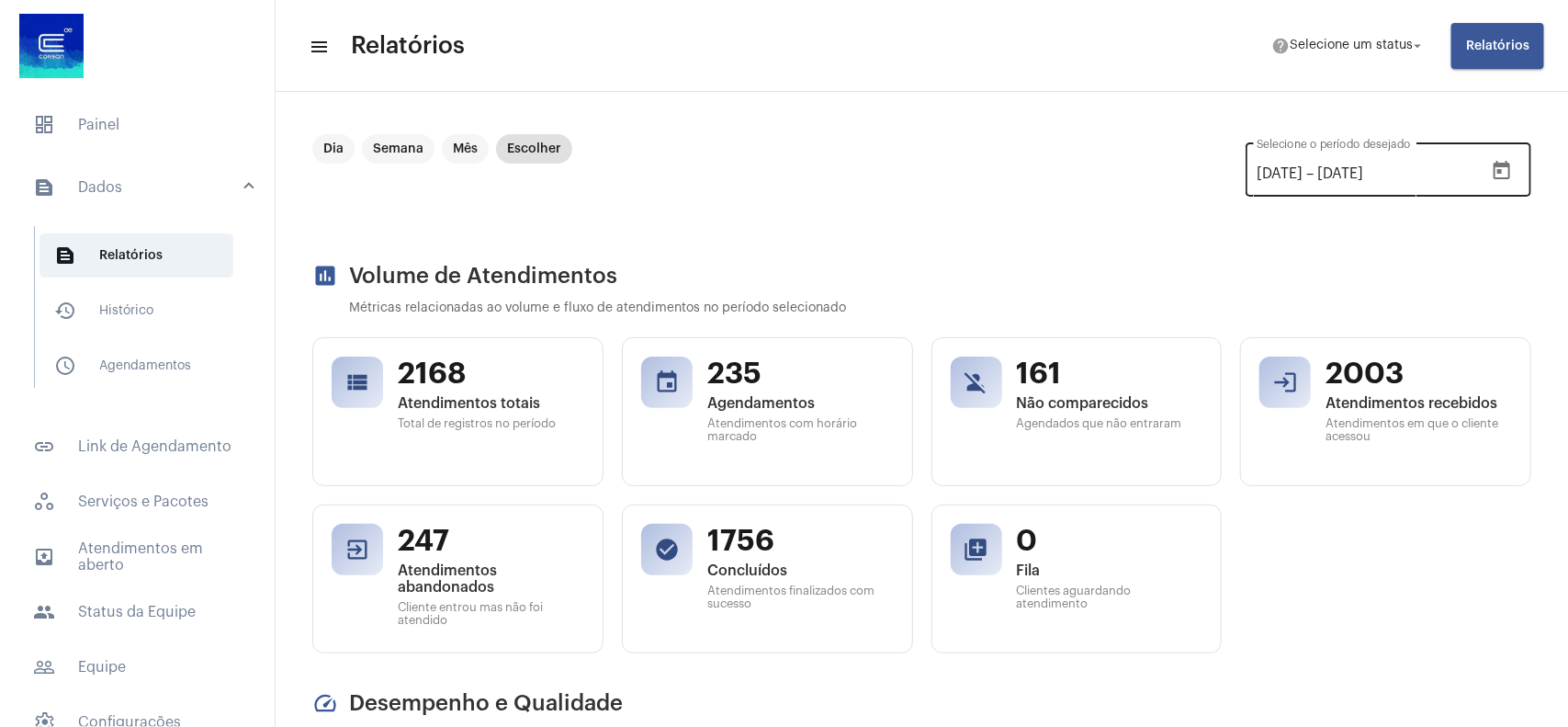
click at [1494, 172] on icon "Open calendar" at bounding box center [1502, 170] width 17 height 19
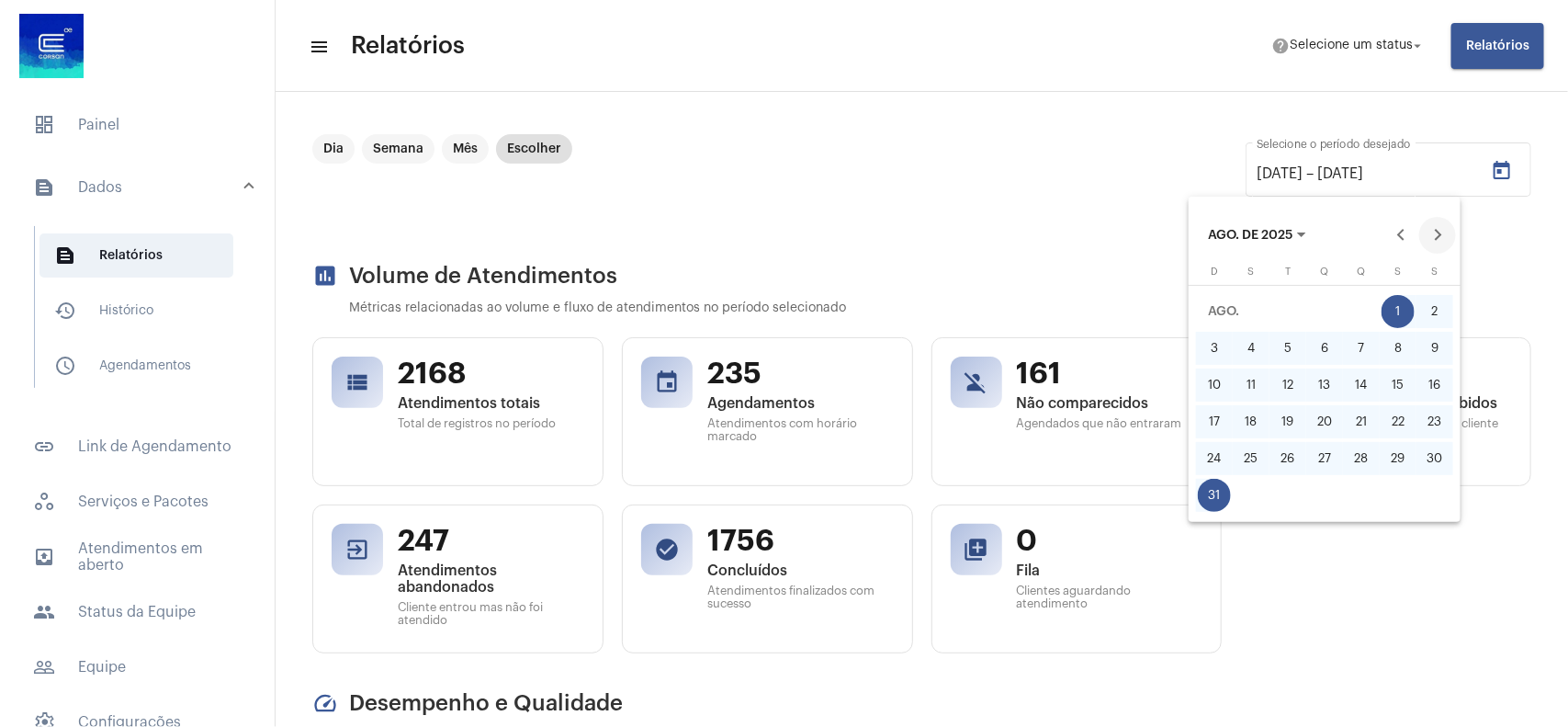
click at [1428, 241] on button "Next month" at bounding box center [1437, 235] width 36 height 36
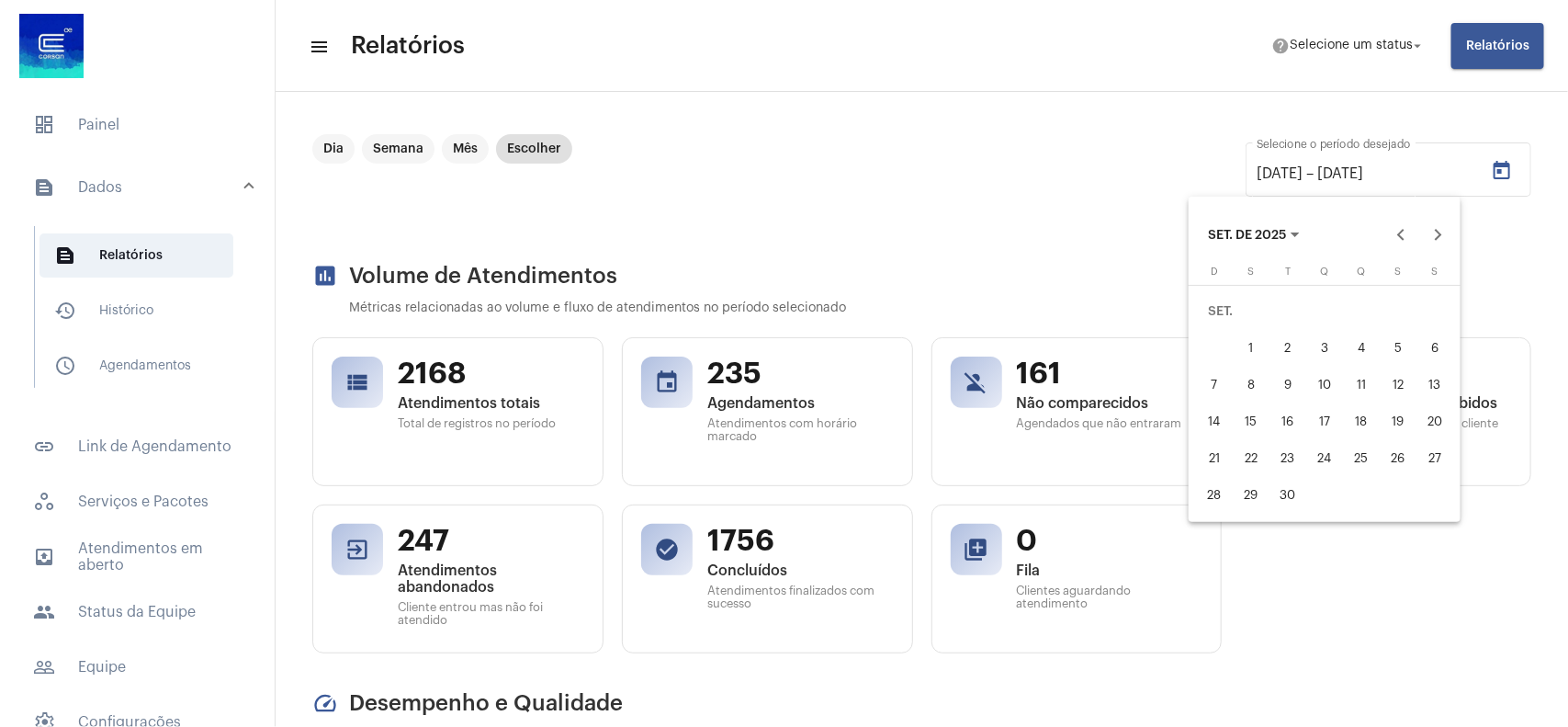
click at [1250, 354] on div "1" at bounding box center [1251, 348] width 34 height 34
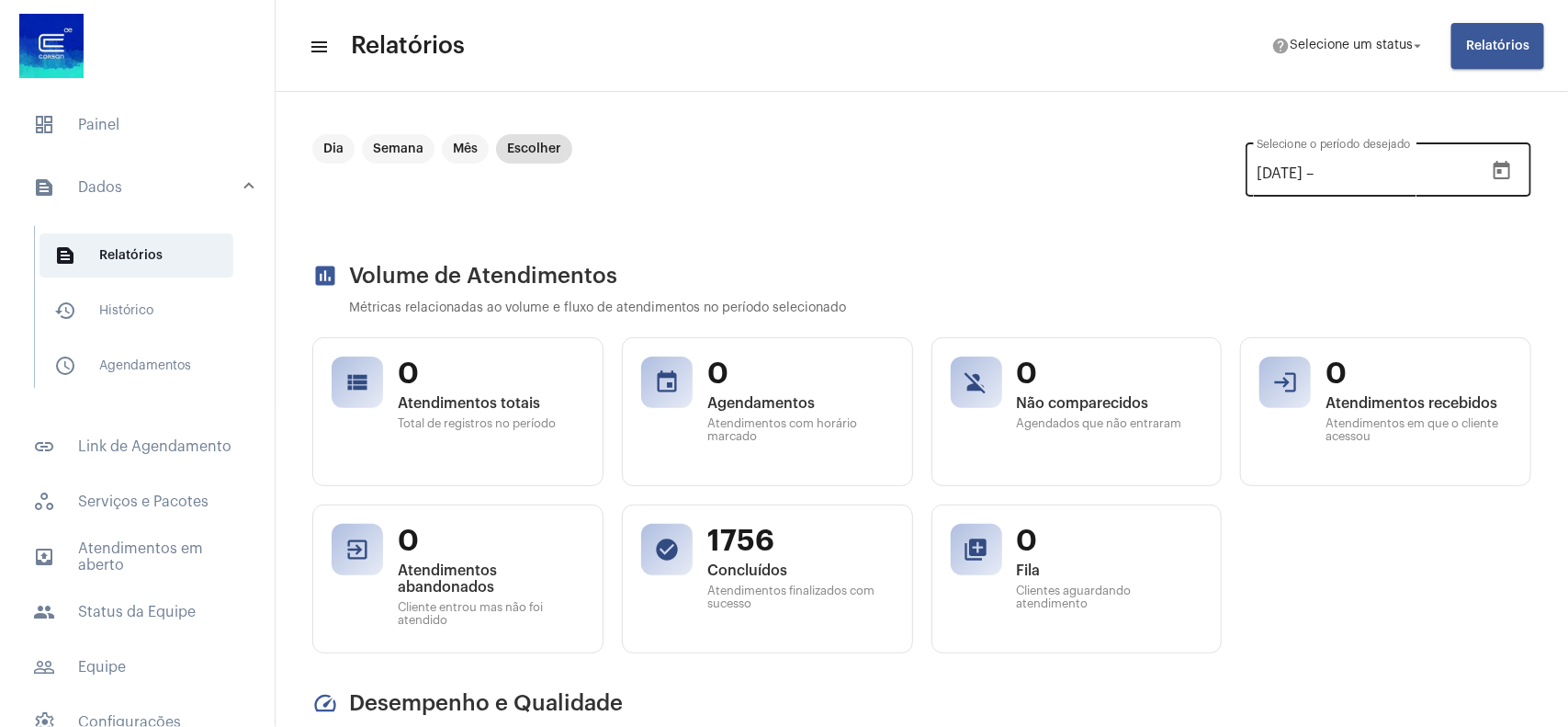
click at [1491, 167] on icon "Open calendar" at bounding box center [1502, 171] width 22 height 22
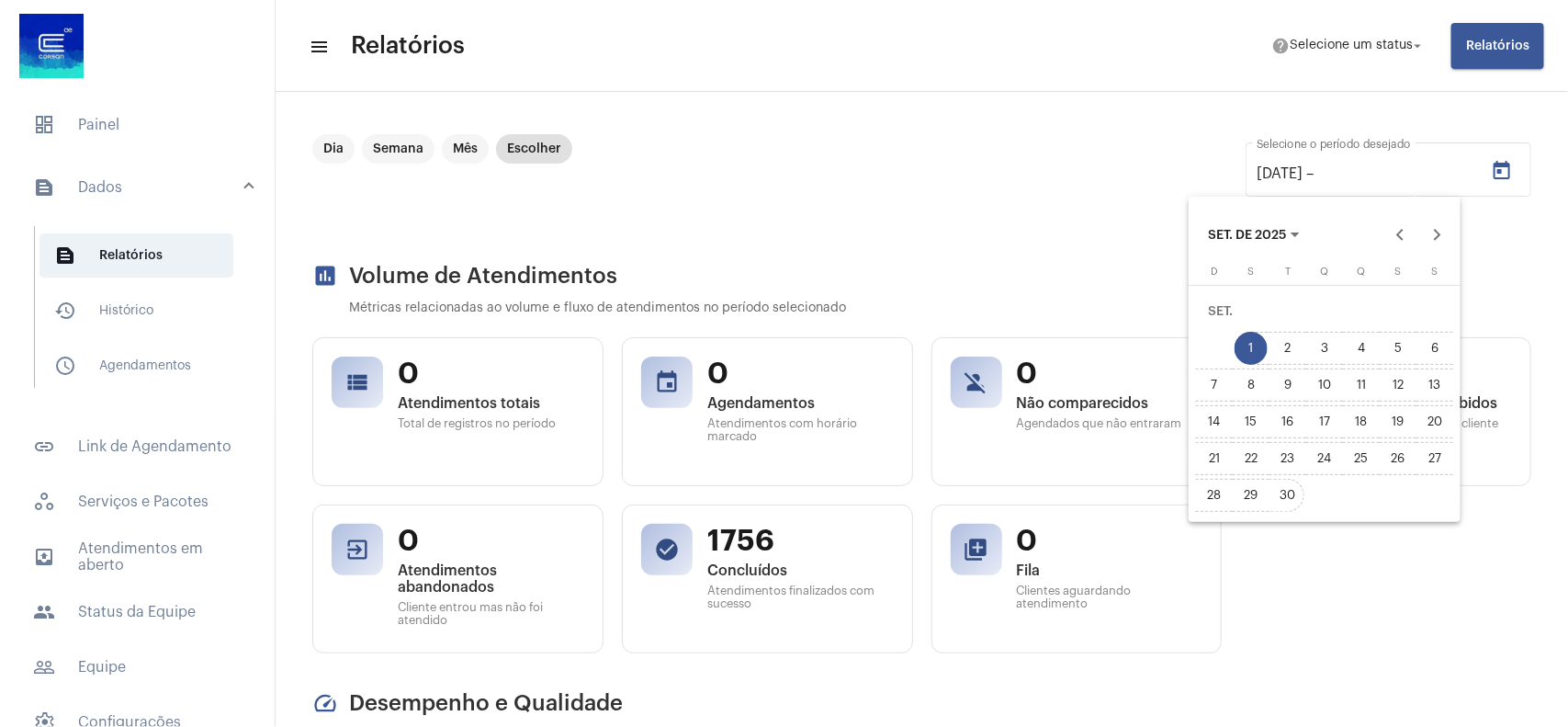
click at [1298, 482] on div "30" at bounding box center [1288, 495] width 34 height 34
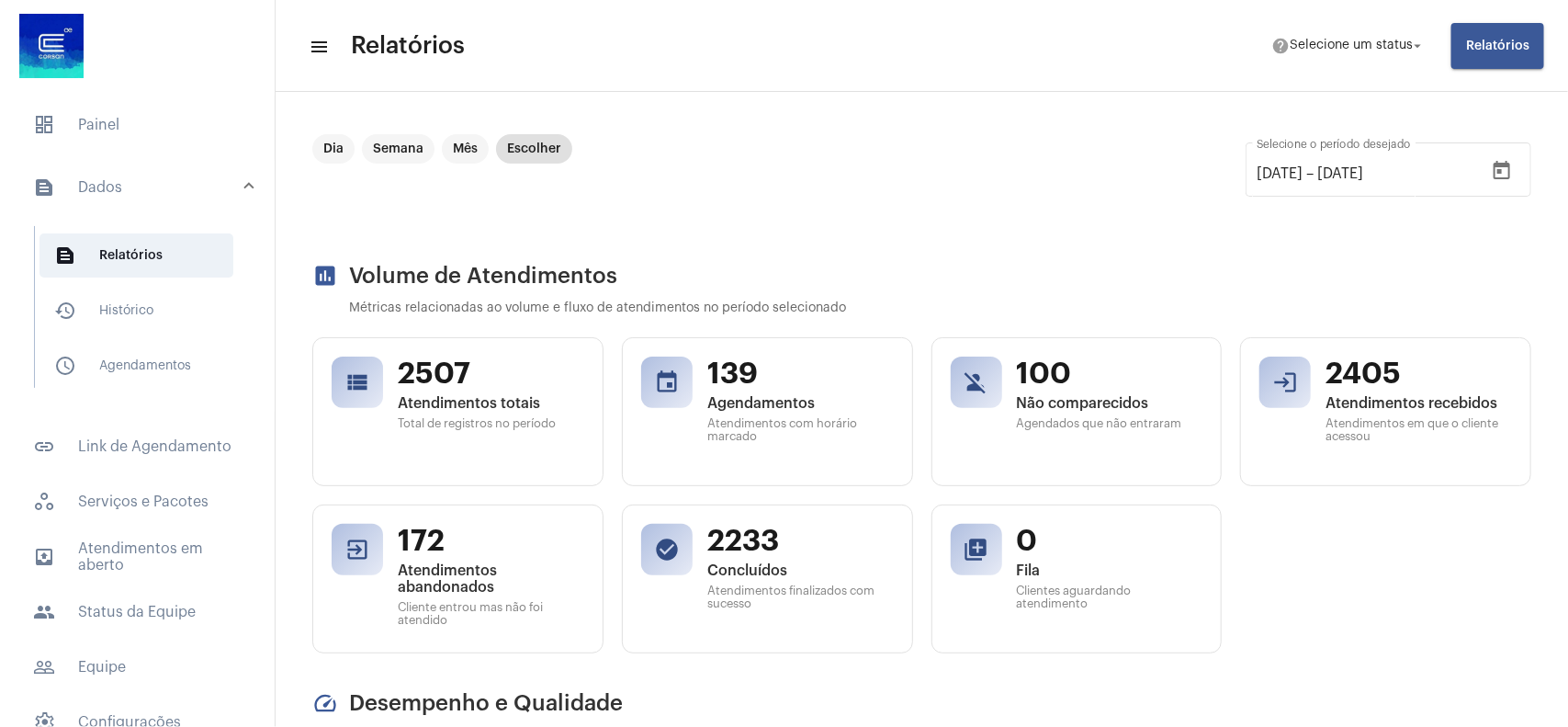
click at [969, 218] on div "Dia Semana Mês Escolher [DATE] [DATE] – [DATE] Selecione o período desejado" at bounding box center [922, 180] width 1219 height 92
click at [1491, 175] on icon "Open calendar" at bounding box center [1502, 171] width 22 height 22
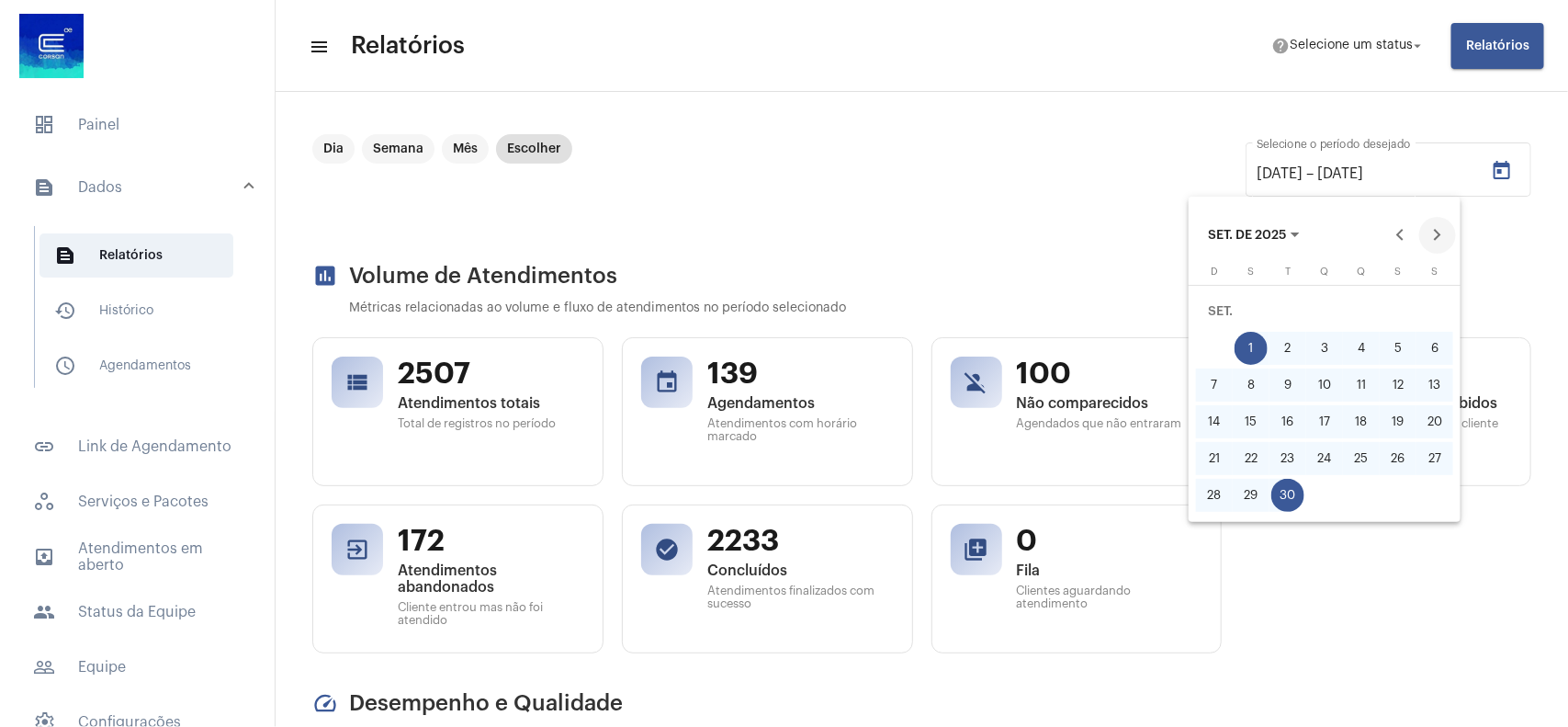
click at [1431, 235] on button "Next month" at bounding box center [1437, 235] width 36 height 36
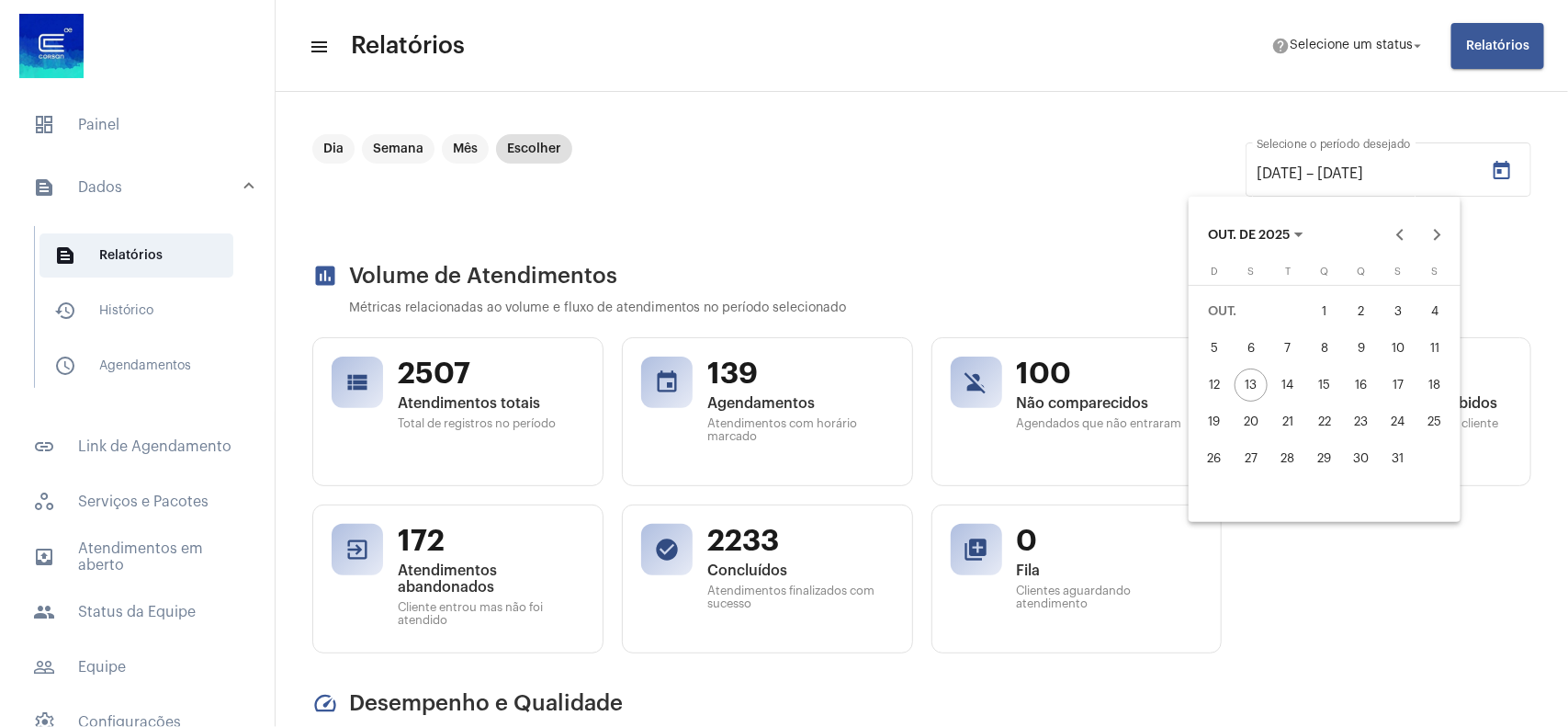
click at [1329, 314] on div "1" at bounding box center [1324, 312] width 34 height 34
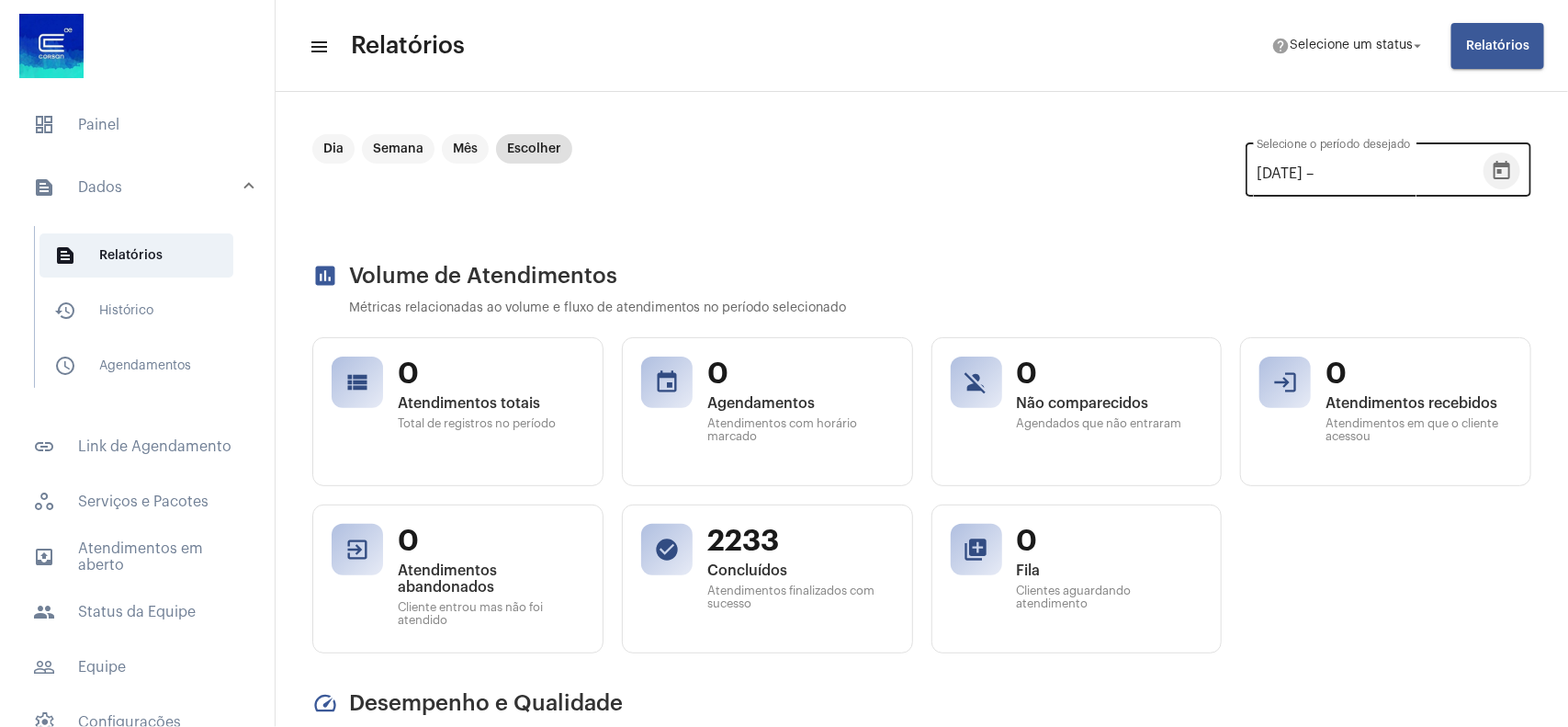
click at [1494, 167] on icon "Open calendar" at bounding box center [1502, 170] width 17 height 19
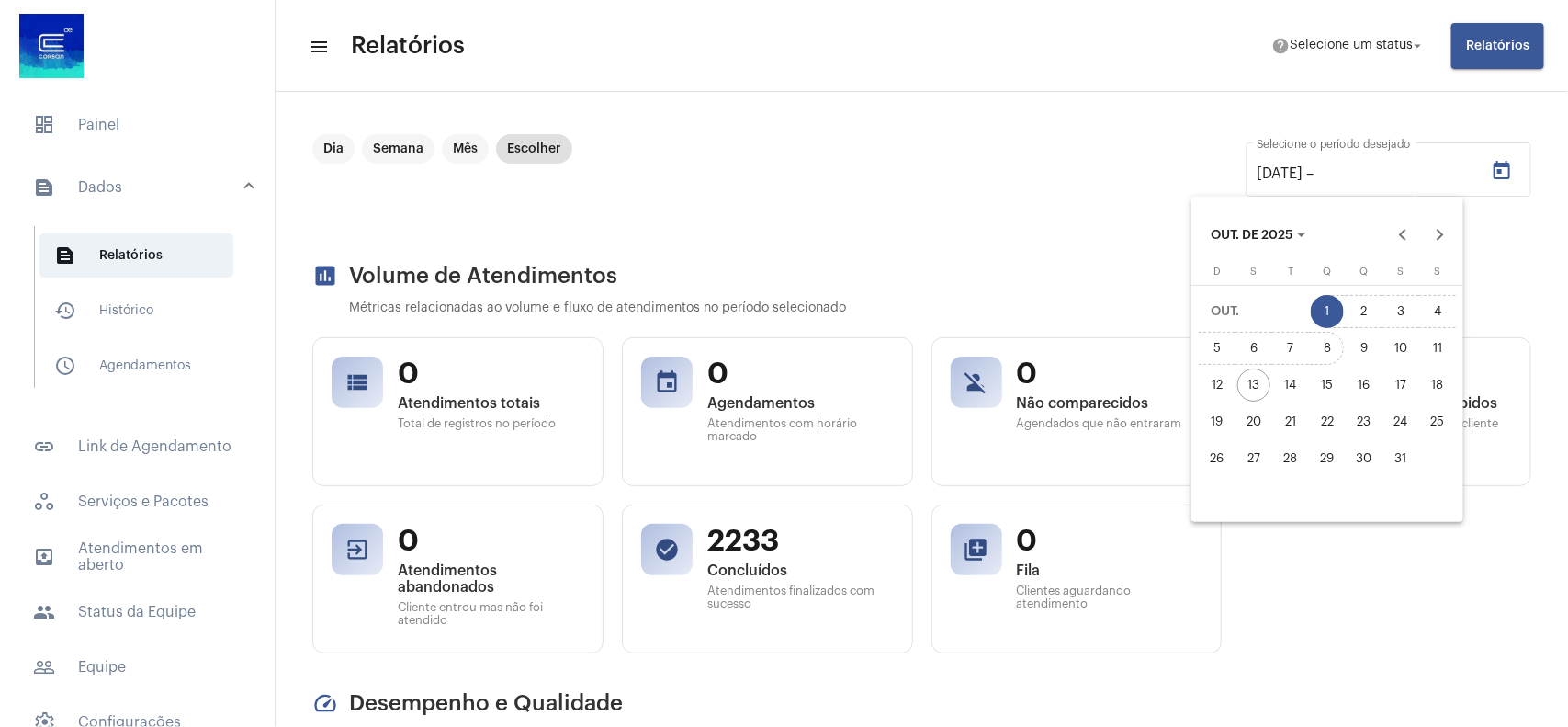
click at [1336, 342] on div "8" at bounding box center [1327, 348] width 34 height 34
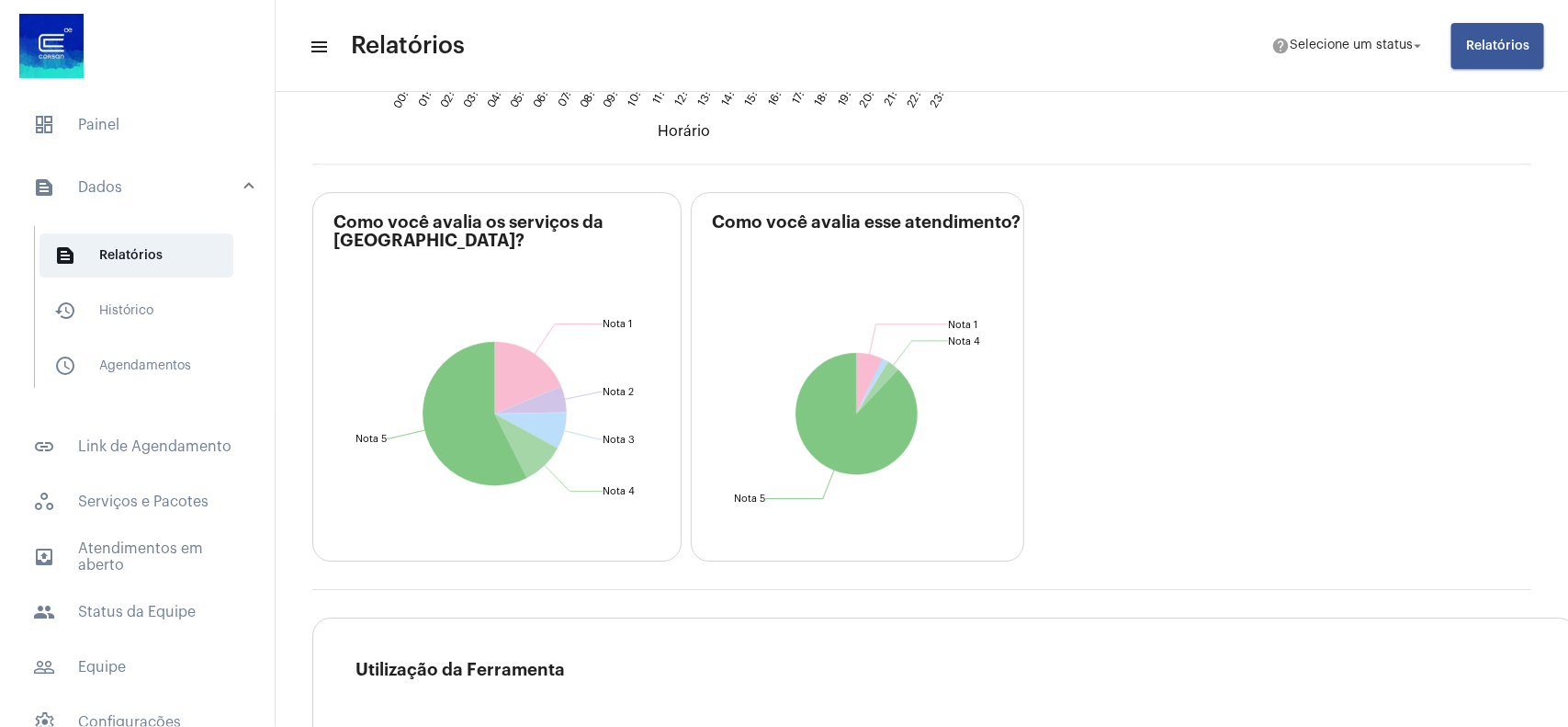
scroll to position [2642, 0]
